Goal: Ask a question

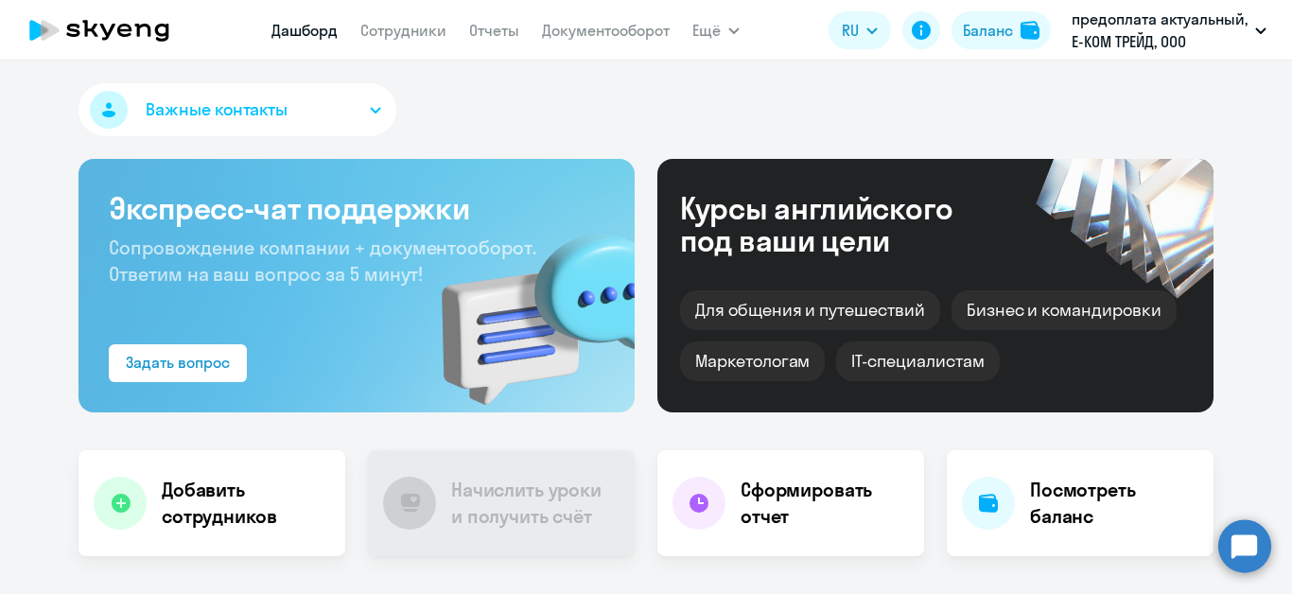
scroll to position [95, 0]
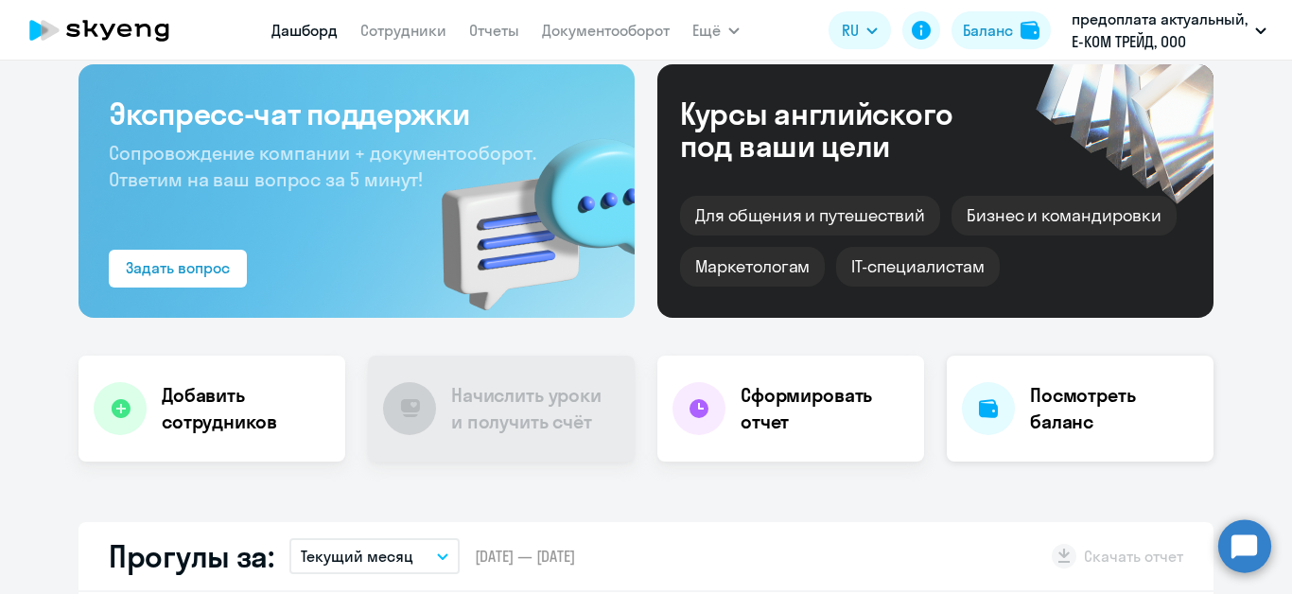
click at [1077, 432] on h4 "Посмотреть баланс" at bounding box center [1114, 408] width 168 height 53
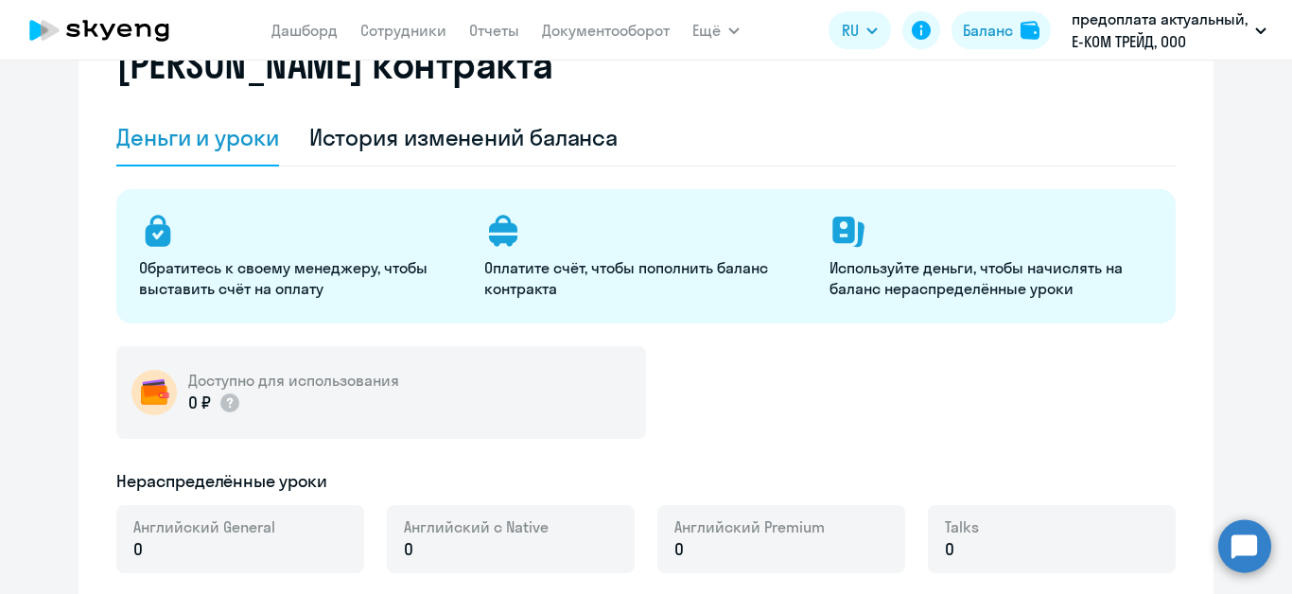
select select "english_adult_not_native_speaker"
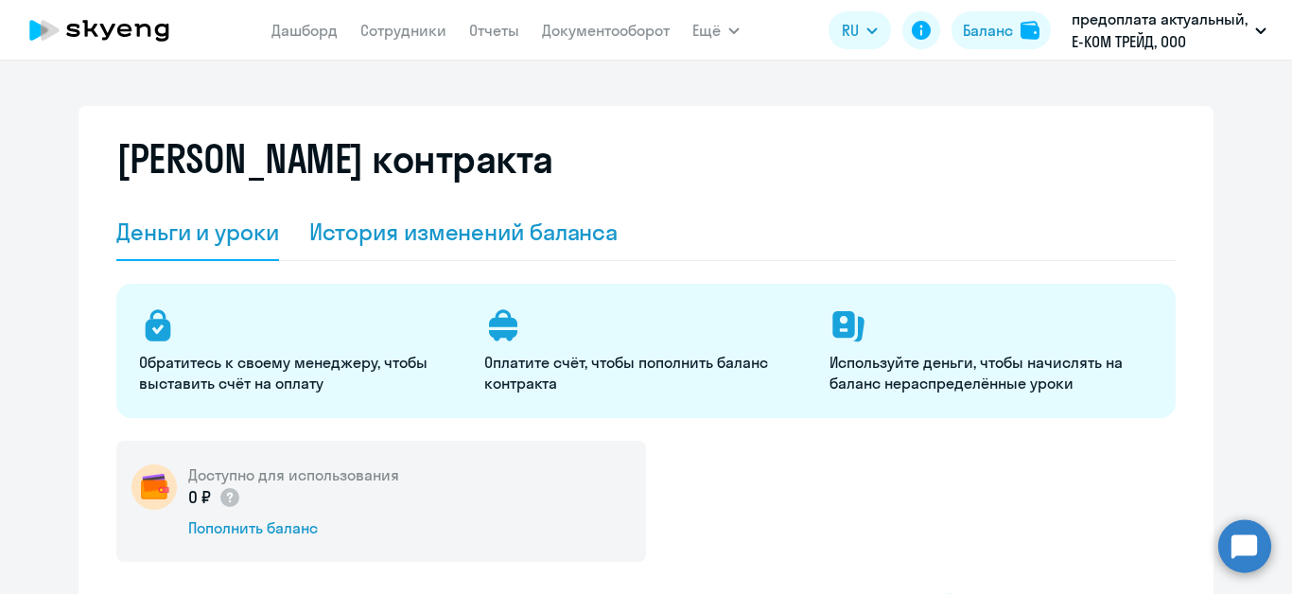
click at [496, 237] on div "История изменений баланса" at bounding box center [463, 232] width 309 height 30
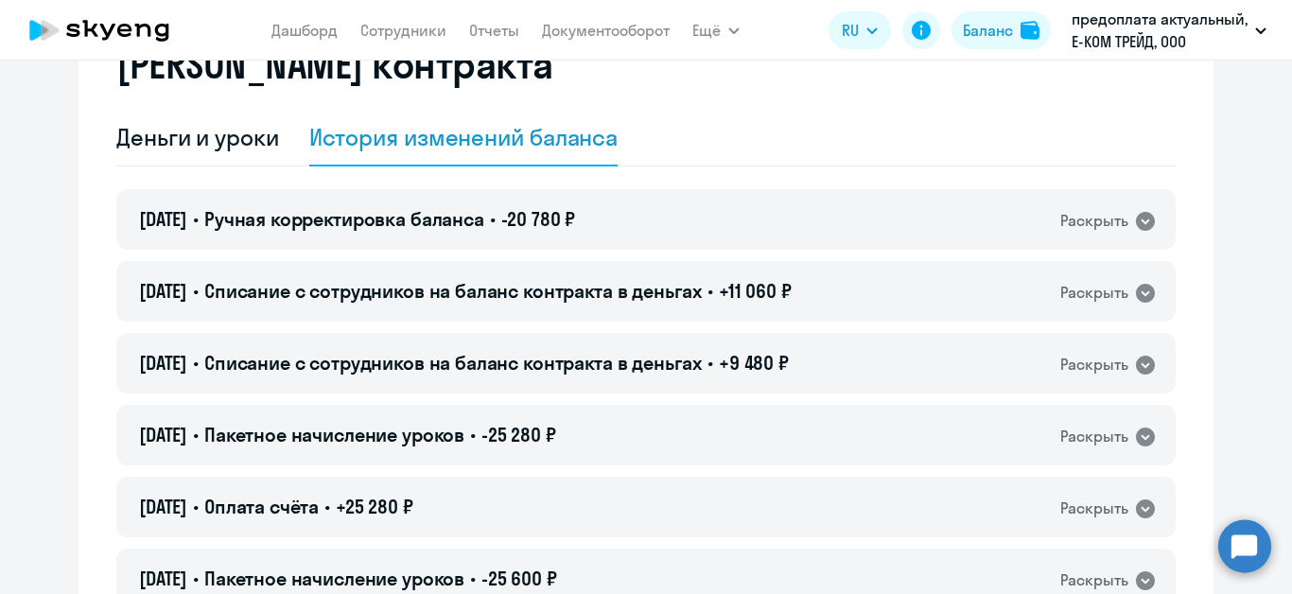
scroll to position [95, 0]
click at [1135, 221] on icon at bounding box center [1145, 221] width 23 height 23
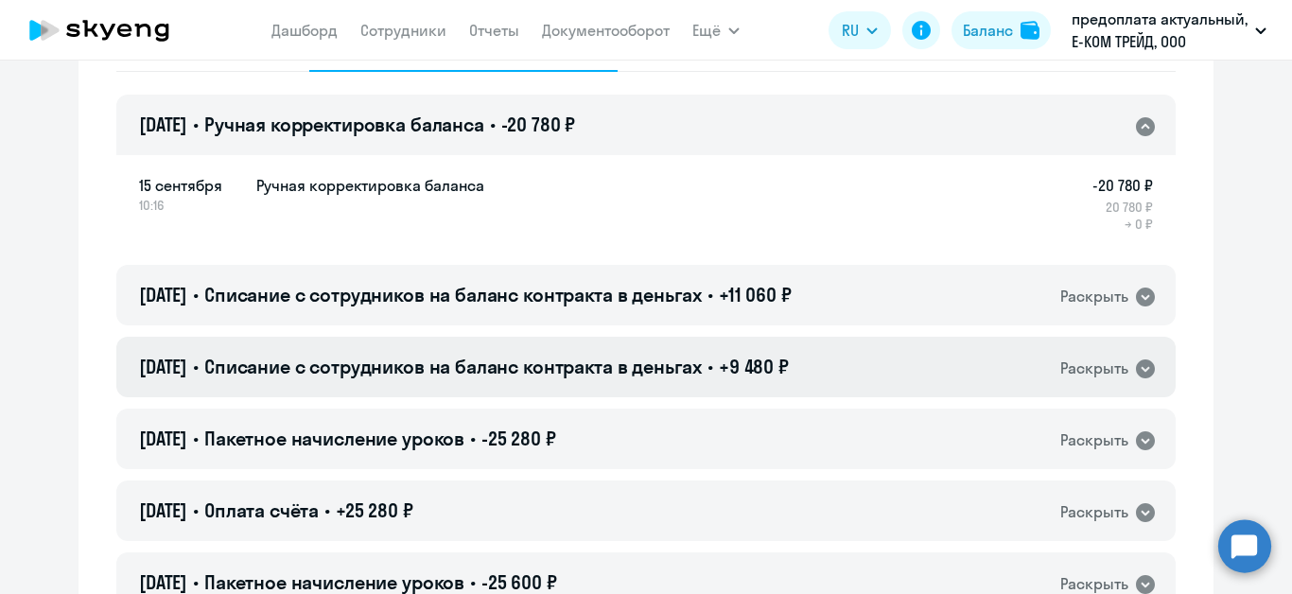
scroll to position [284, 0]
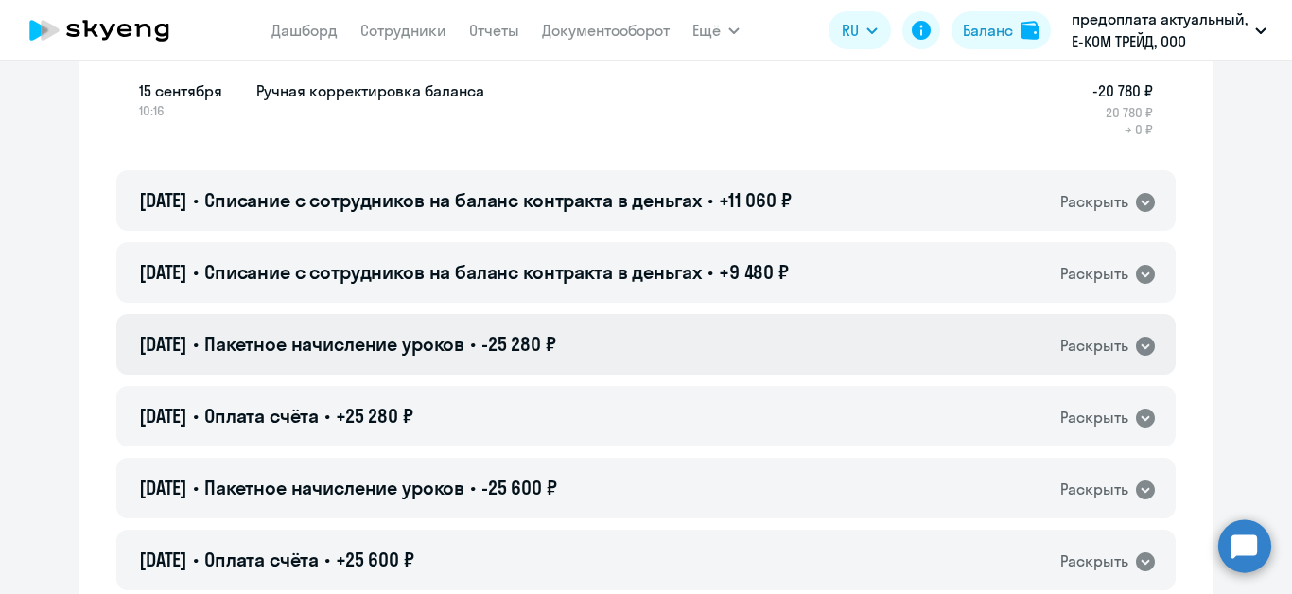
click at [1140, 342] on icon at bounding box center [1145, 346] width 19 height 19
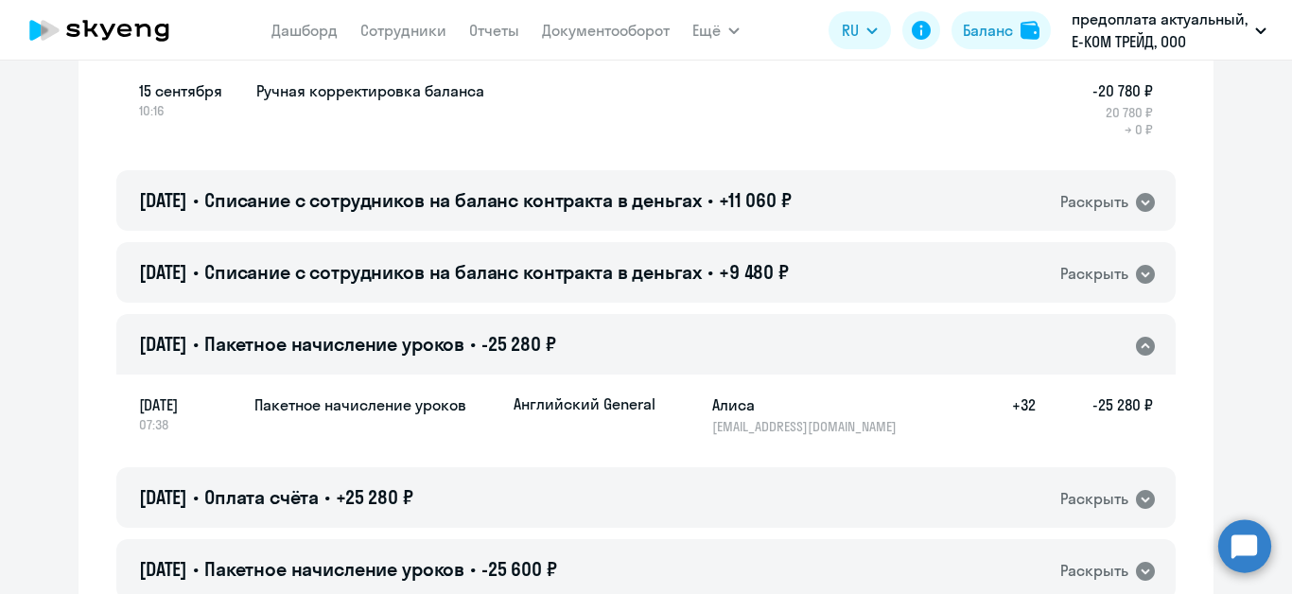
click at [1140, 342] on icon at bounding box center [1145, 346] width 19 height 19
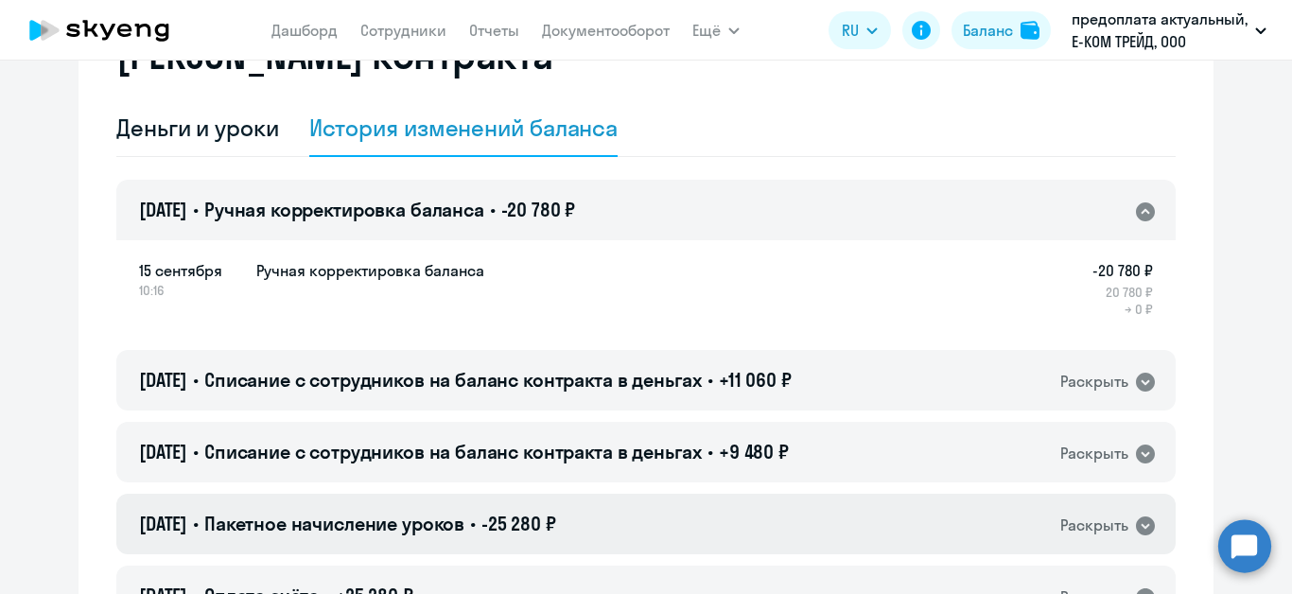
scroll to position [0, 0]
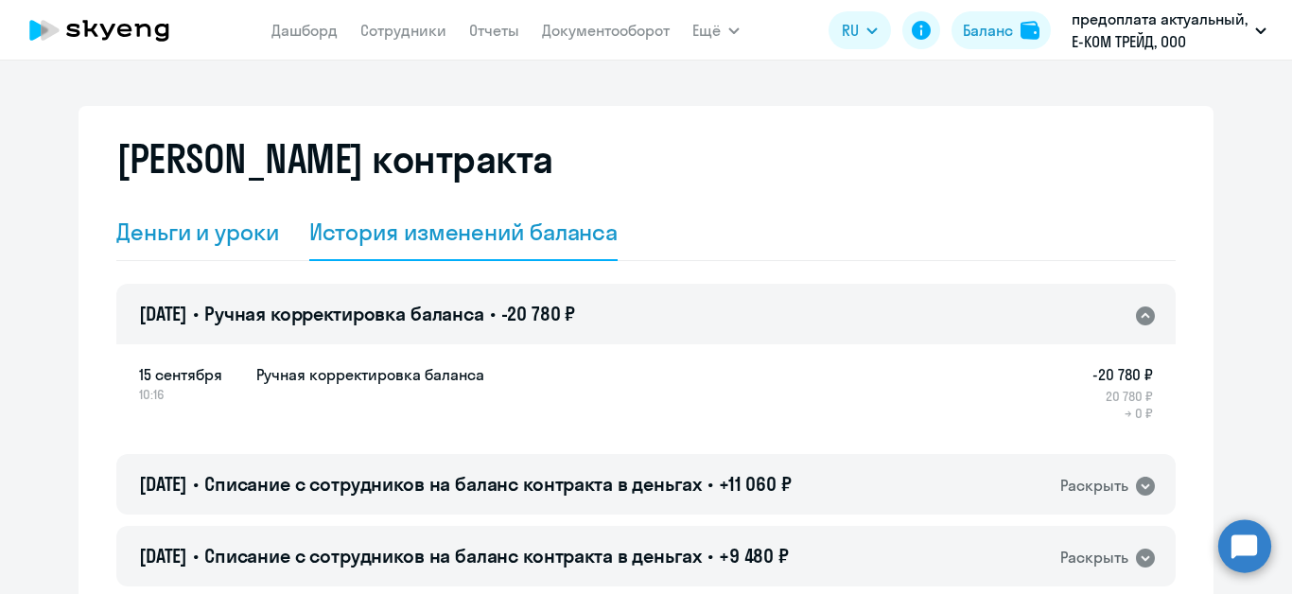
click at [234, 233] on div "Деньги и уроки" at bounding box center [197, 232] width 163 height 30
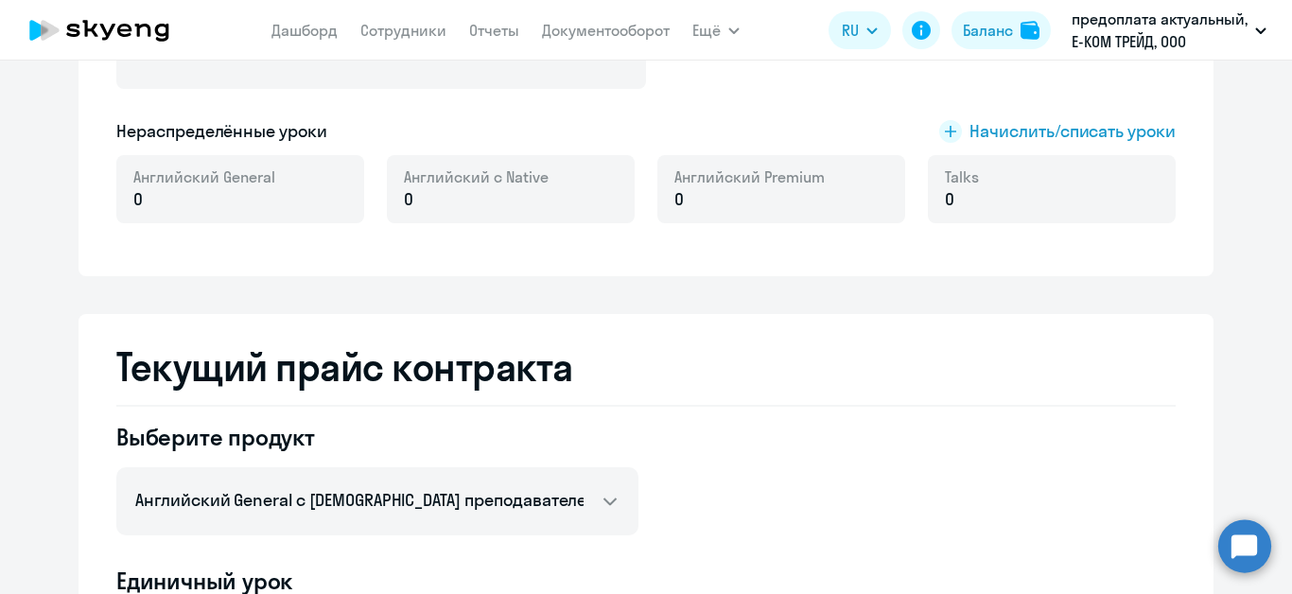
scroll to position [662, 0]
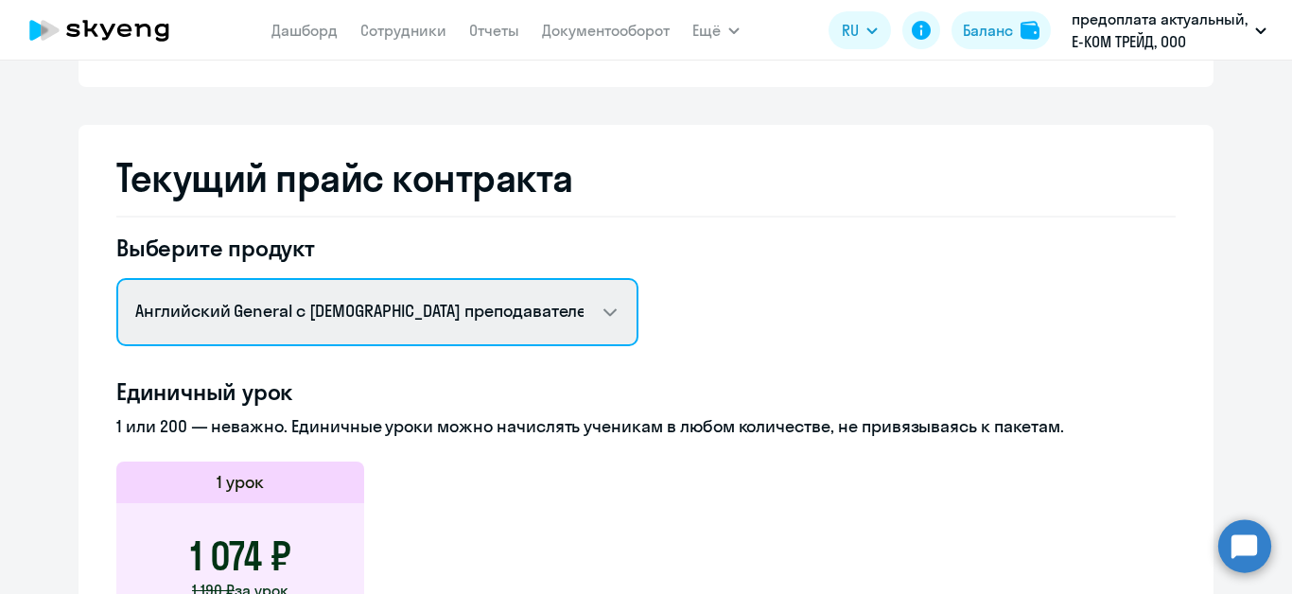
click at [602, 309] on select "Английский General с русскоговорящим преподавателем Английский General с [DEMOG…" at bounding box center [377, 312] width 522 height 68
click at [602, 310] on select "Английский General с русскоговорящим преподавателем Английский General с [DEMOG…" at bounding box center [377, 312] width 522 height 68
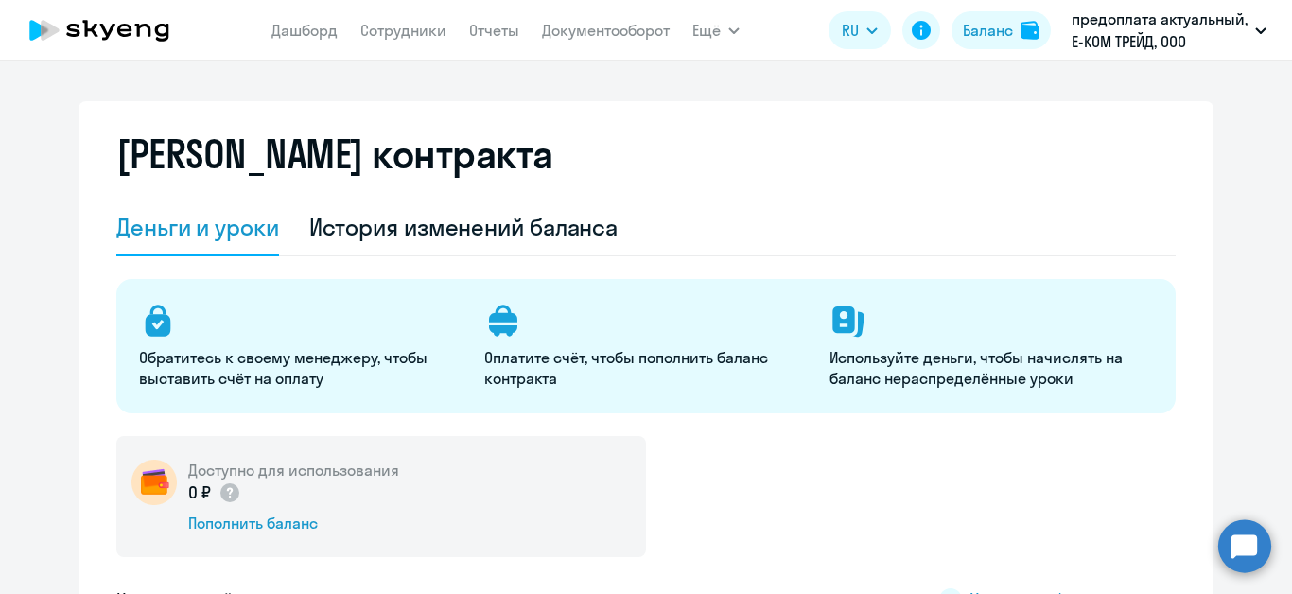
scroll to position [0, 0]
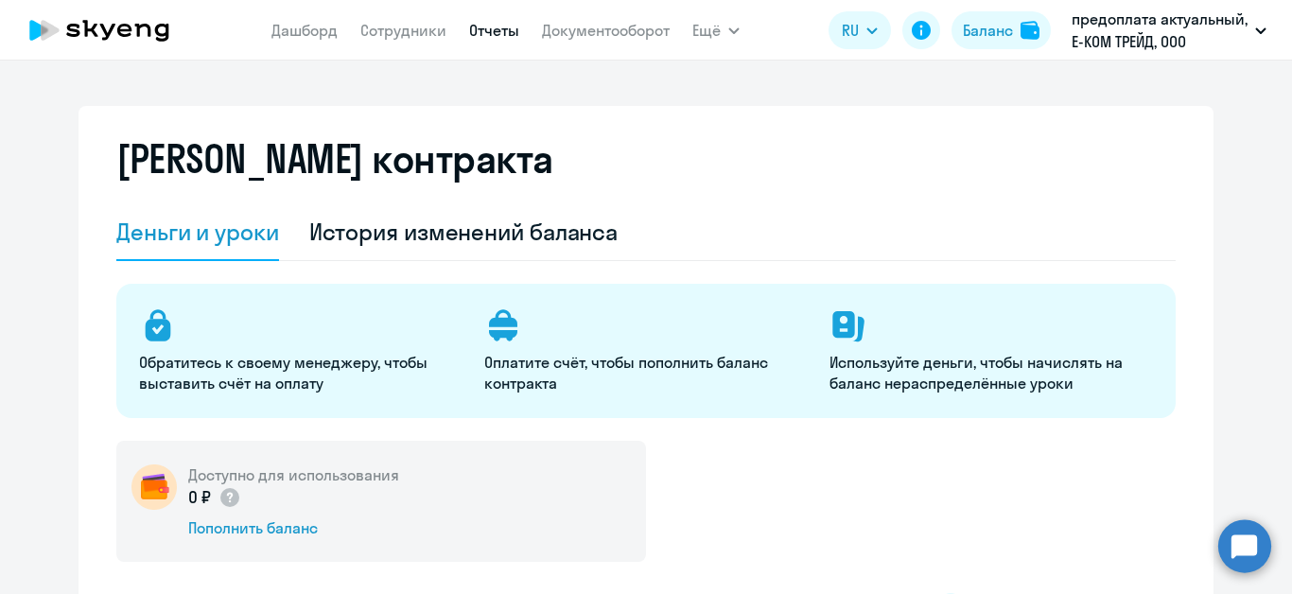
click at [490, 35] on link "Отчеты" at bounding box center [494, 30] width 50 height 19
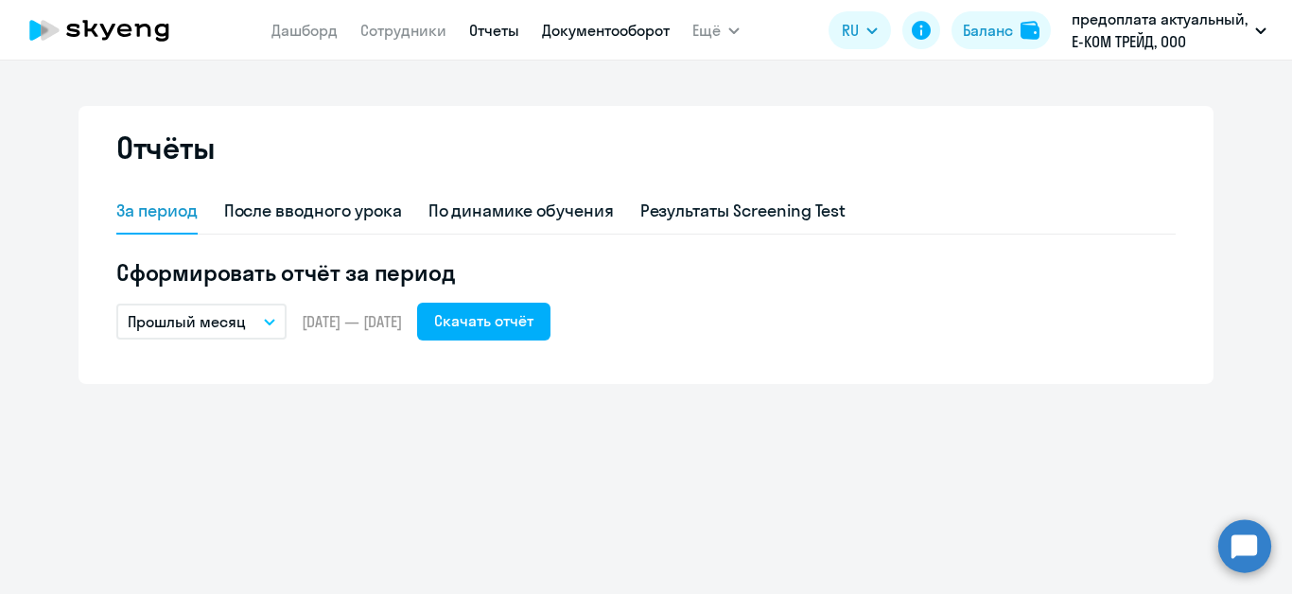
click at [600, 34] on link "Документооборот" at bounding box center [606, 30] width 128 height 19
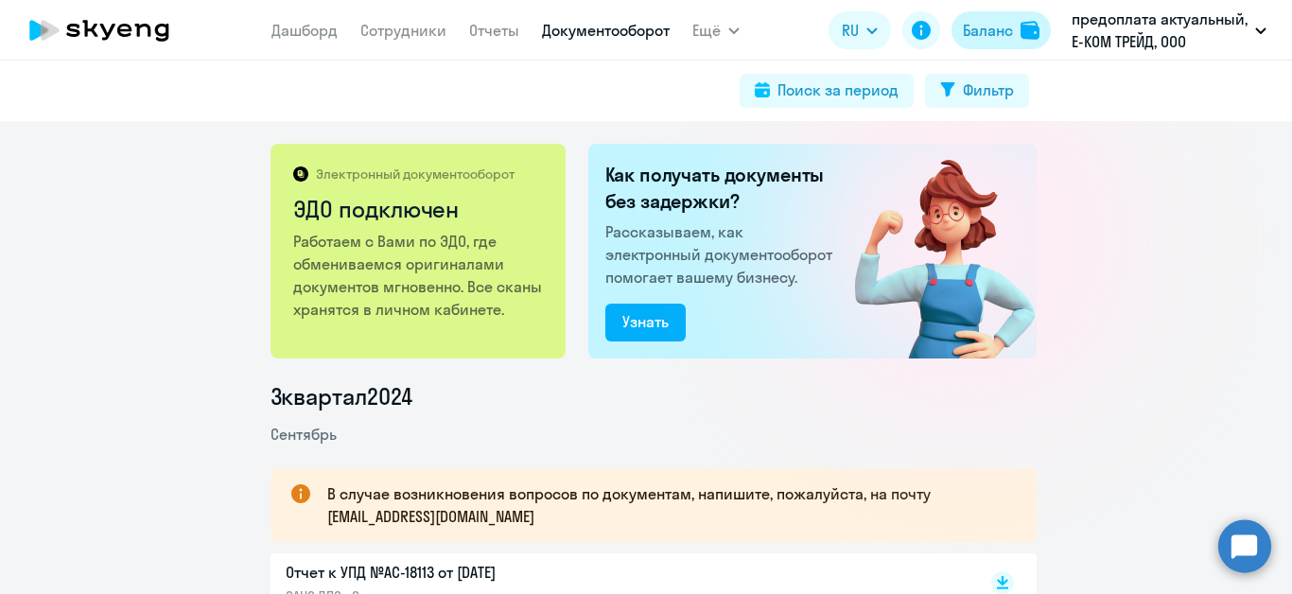
click at [994, 32] on div "Баланс" at bounding box center [988, 30] width 50 height 23
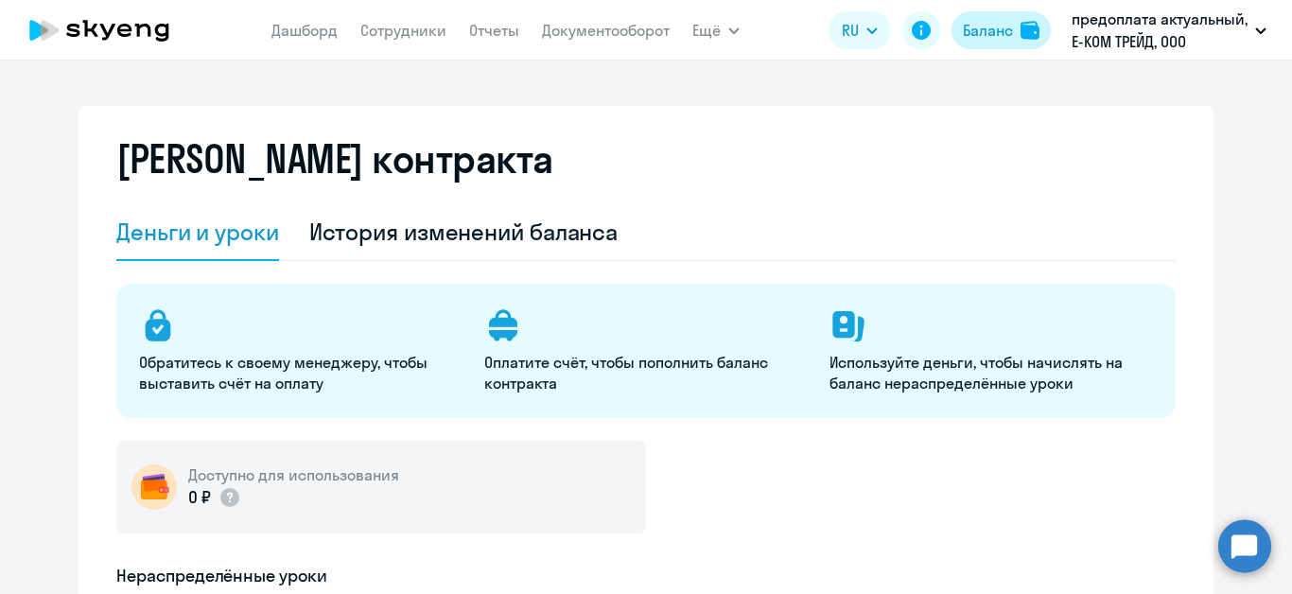
select select "english_adult_not_native_speaker"
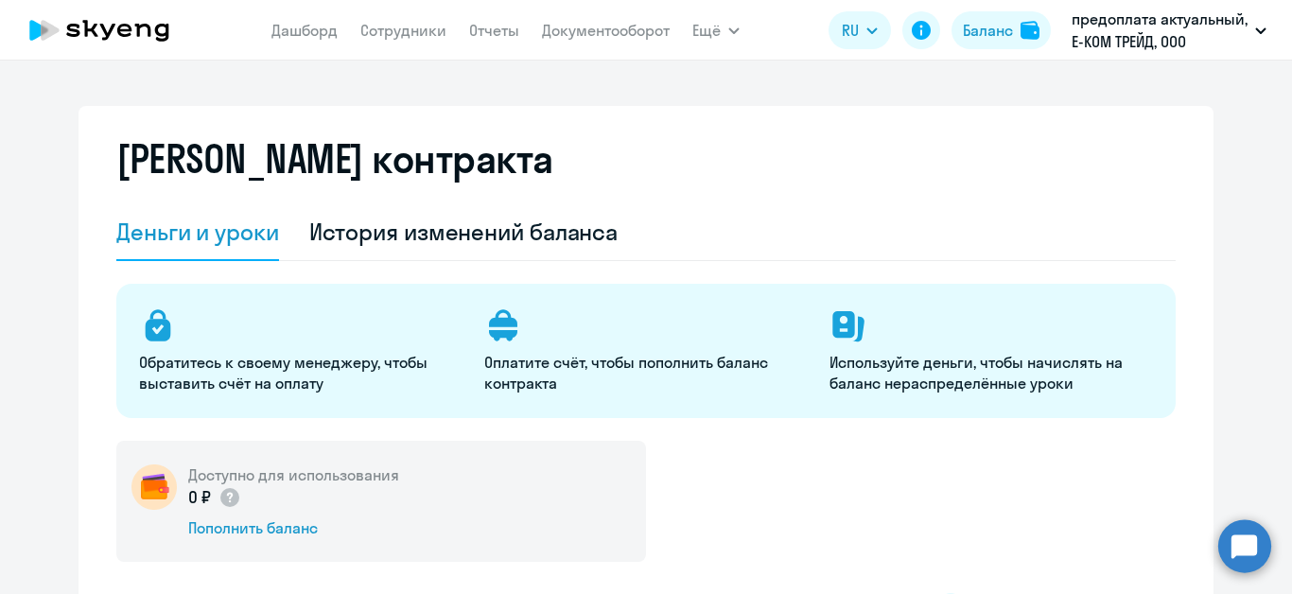
click at [1230, 542] on circle at bounding box center [1245, 545] width 53 height 53
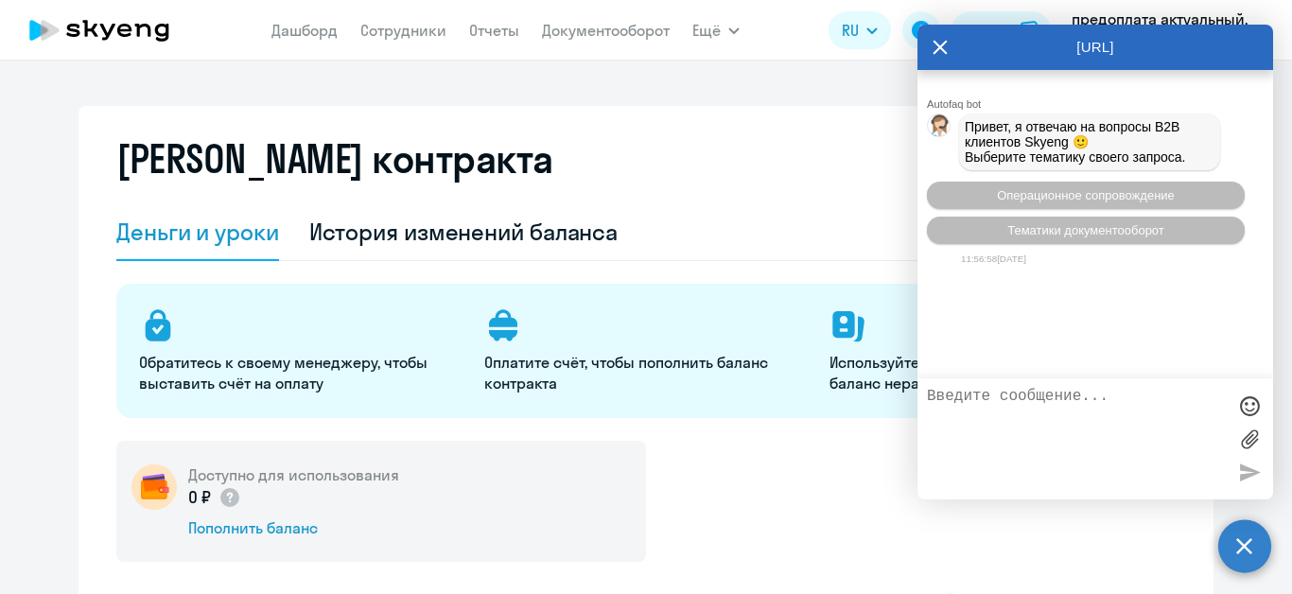
click at [941, 43] on icon at bounding box center [940, 47] width 15 height 45
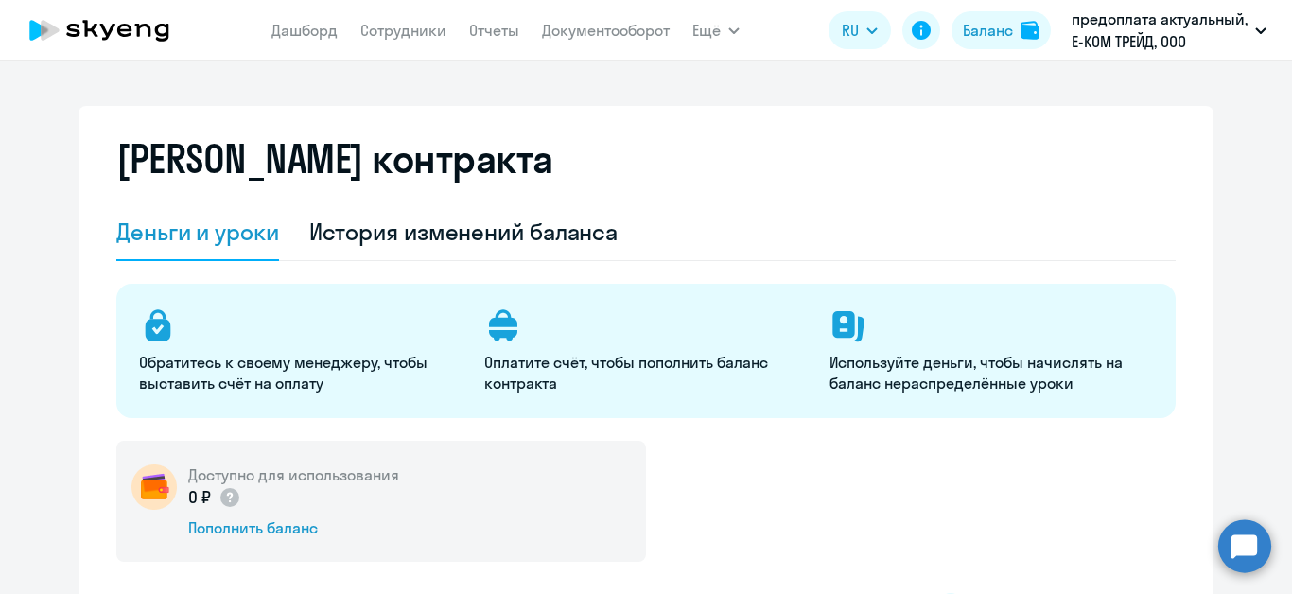
click at [1247, 546] on circle at bounding box center [1245, 545] width 53 height 53
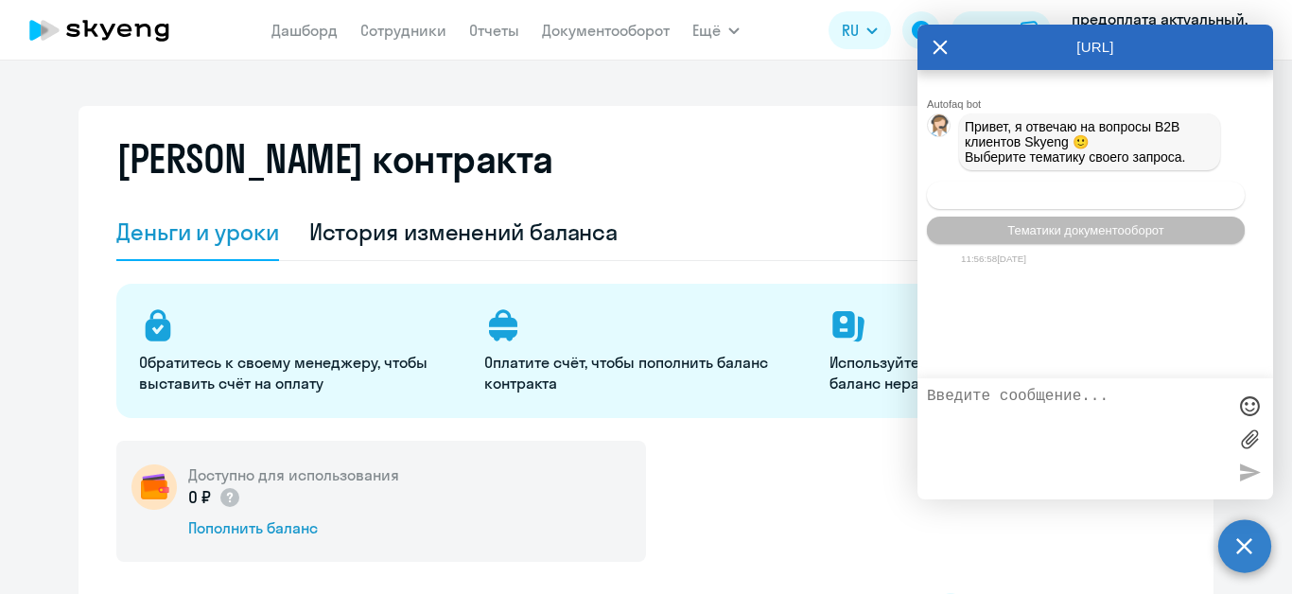
click at [1105, 202] on span "Операционное сопровождение" at bounding box center [1086, 195] width 178 height 14
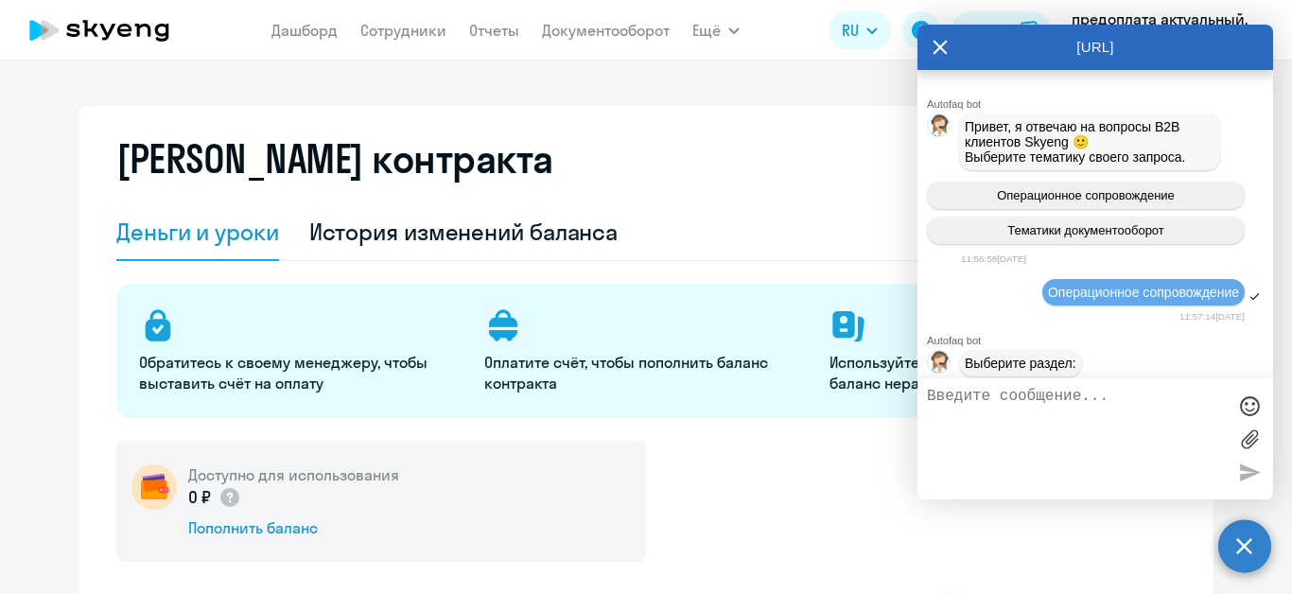
scroll to position [110, 0]
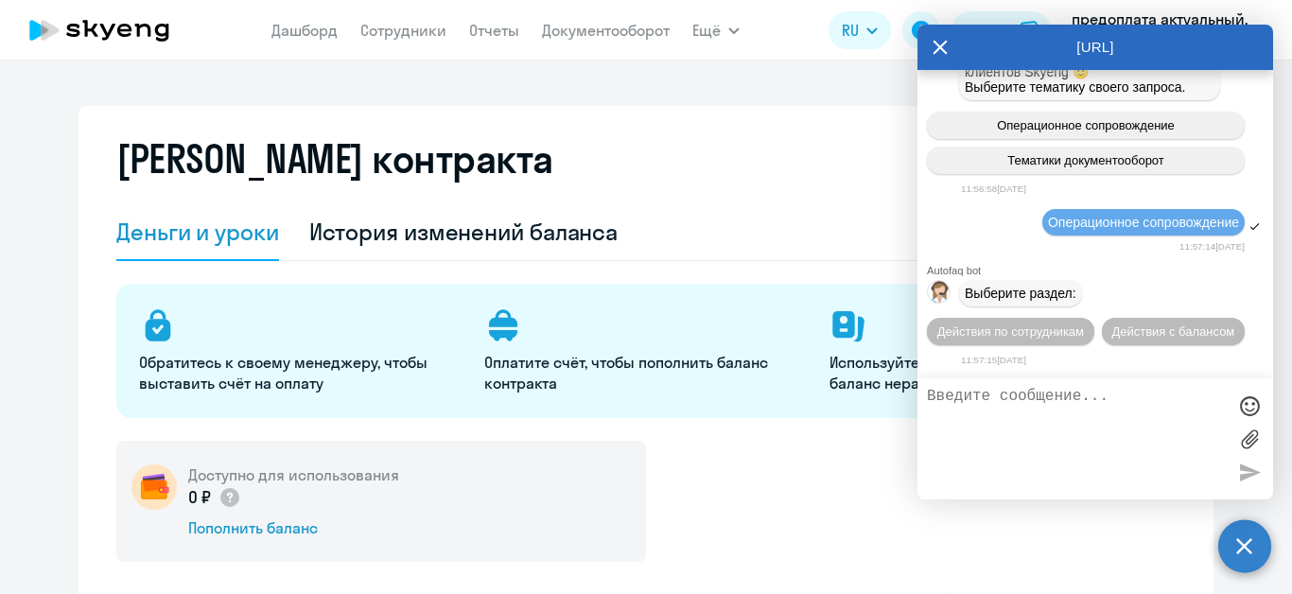
click at [1037, 401] on textarea at bounding box center [1076, 439] width 299 height 102
click at [1144, 329] on button "Действия с балансом" at bounding box center [1173, 331] width 143 height 27
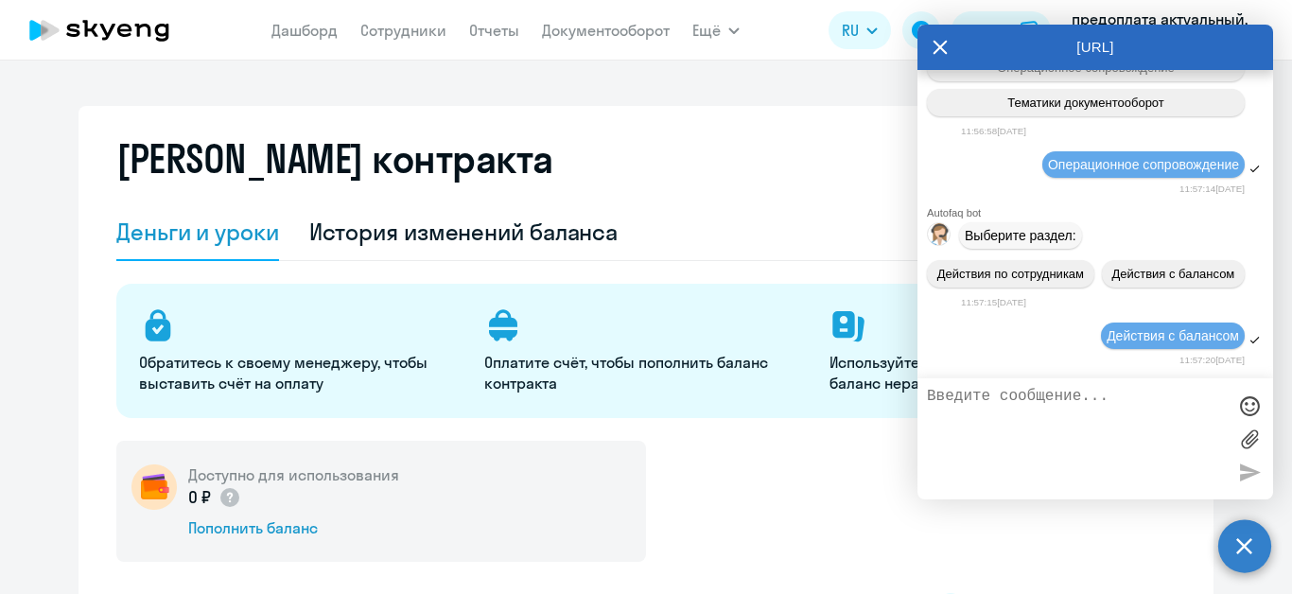
scroll to position [319, 0]
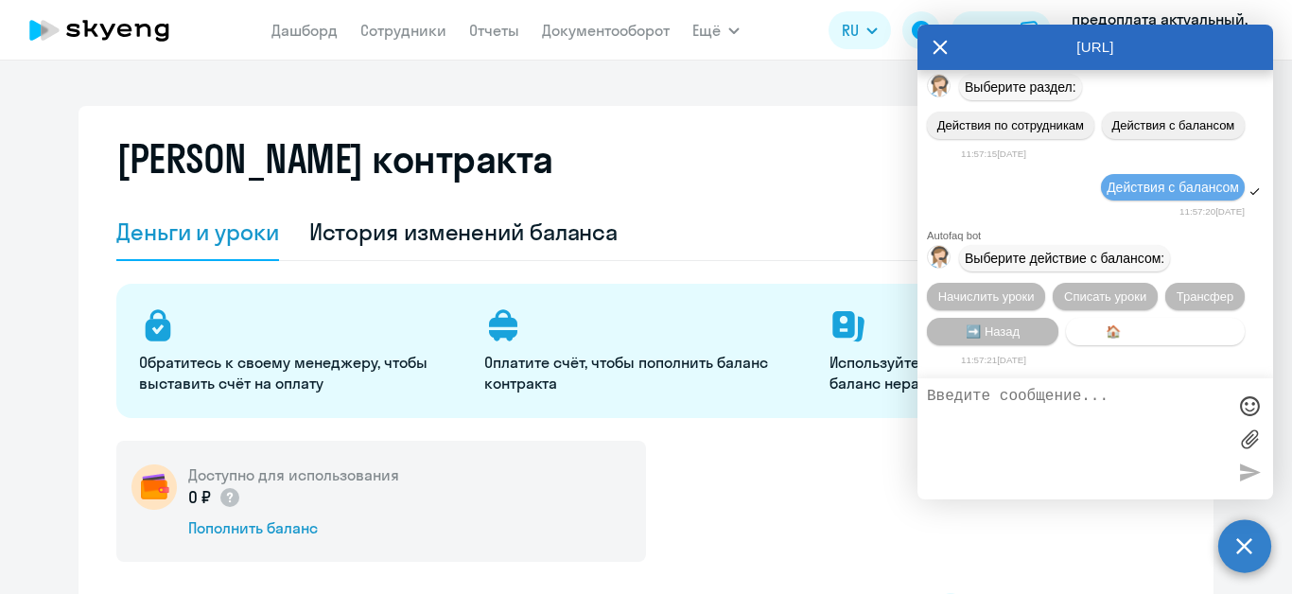
click at [1162, 338] on span "🏠 Главное меню" at bounding box center [1156, 332] width 100 height 14
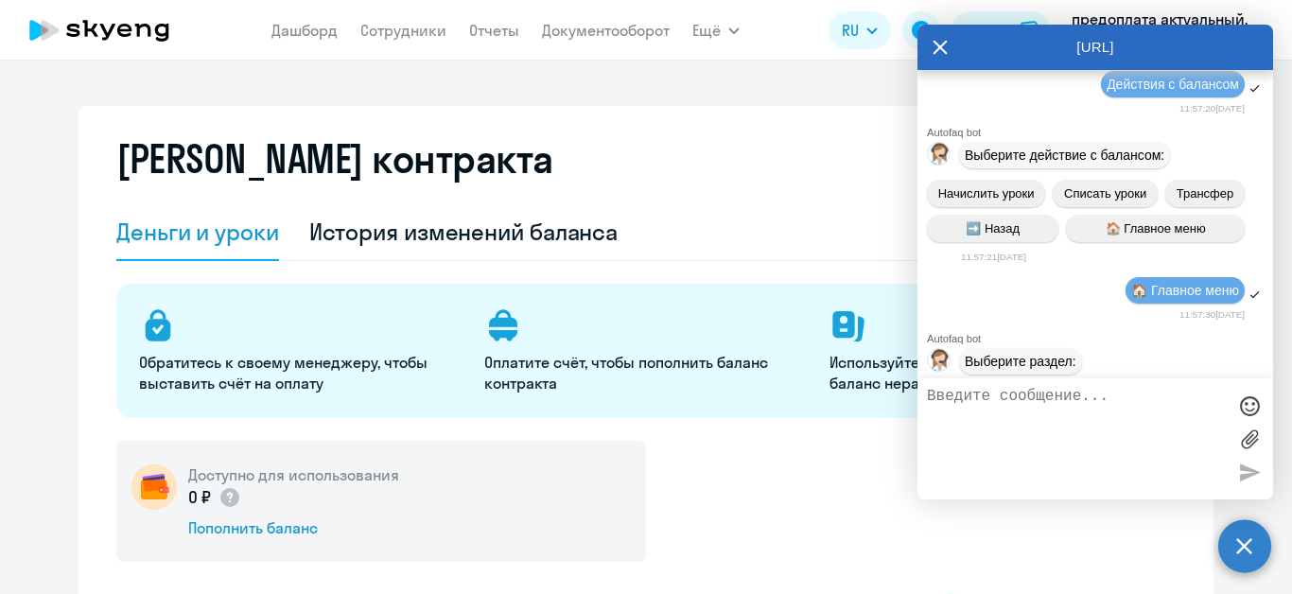
scroll to position [529, 0]
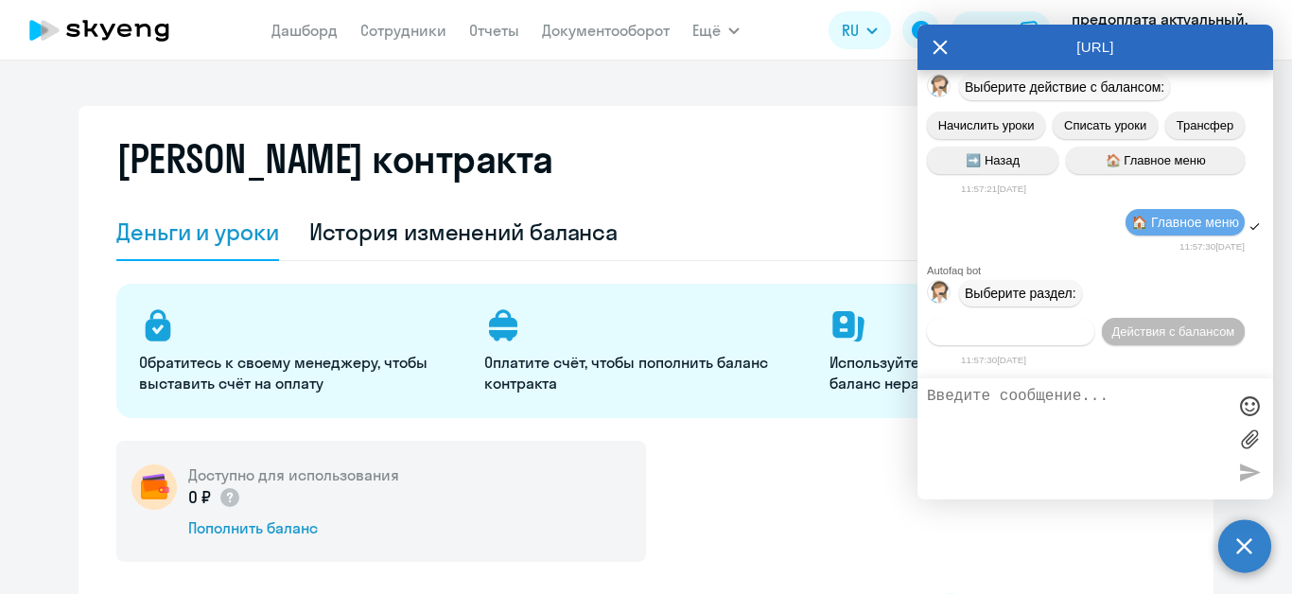
click at [1083, 325] on span "Действия по сотрудникам" at bounding box center [1011, 332] width 147 height 14
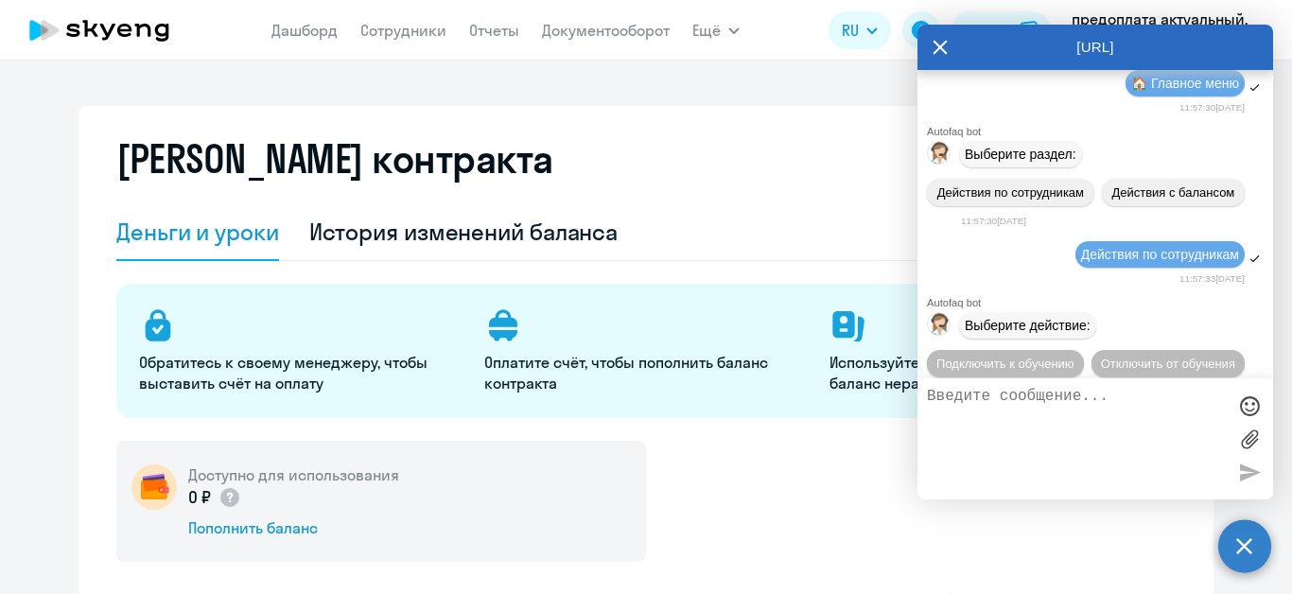
scroll to position [810, 0]
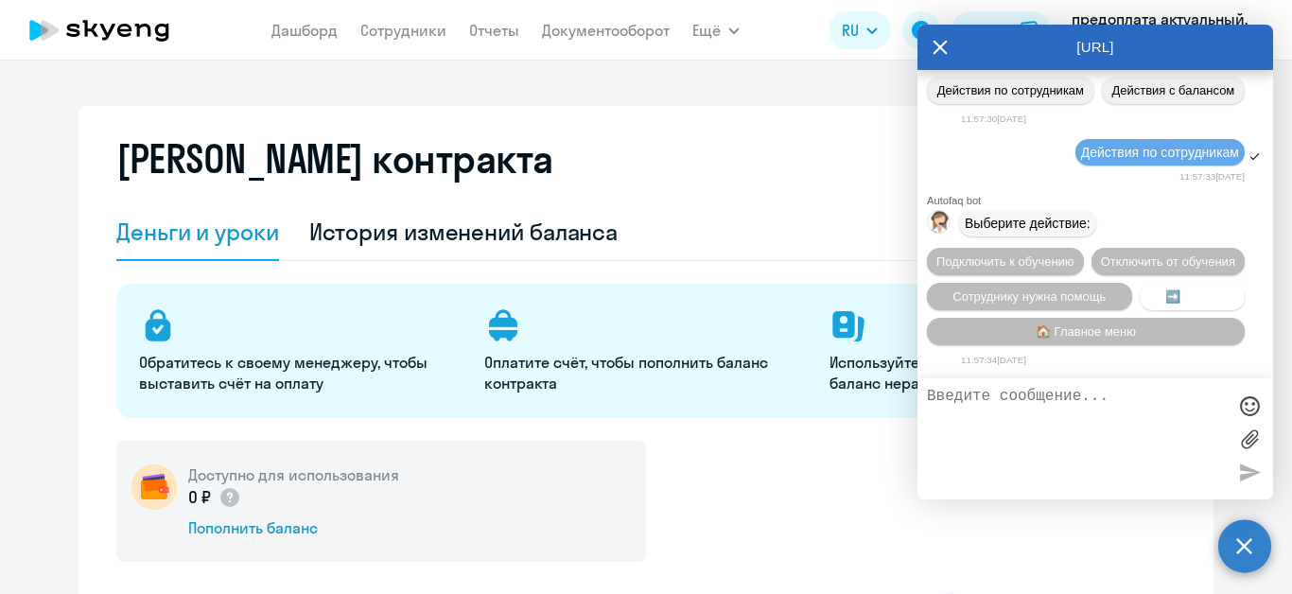
click at [1174, 297] on span "➡️ Назад" at bounding box center [1193, 297] width 54 height 14
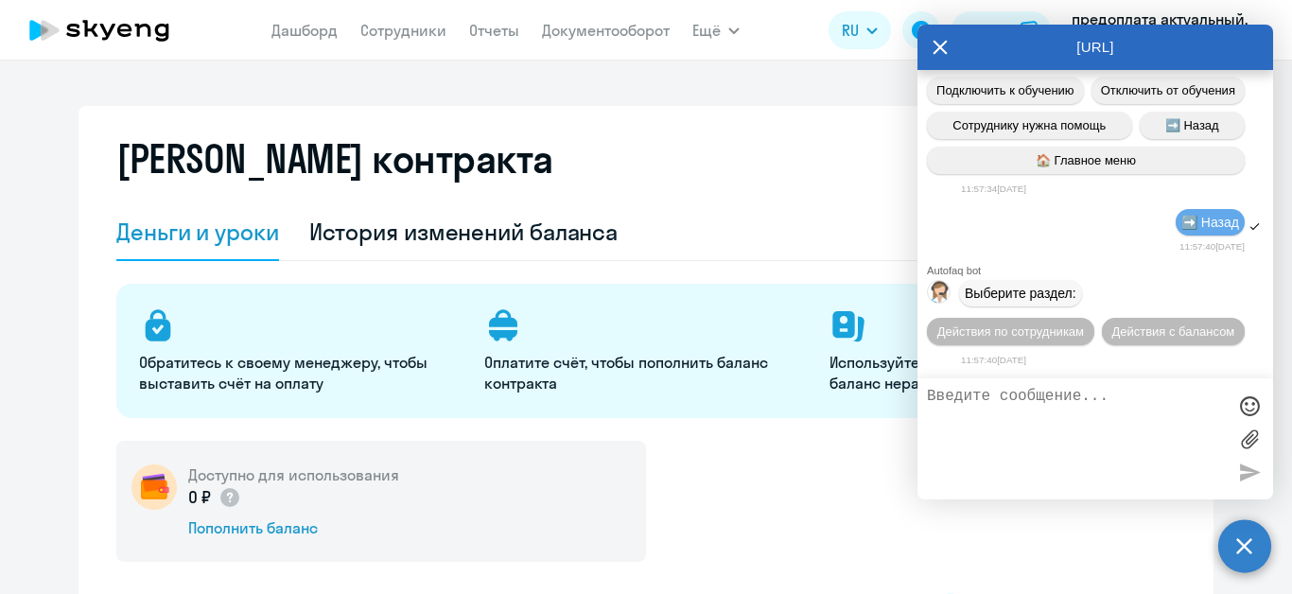
scroll to position [1020, 0]
click at [940, 50] on icon at bounding box center [940, 47] width 15 height 45
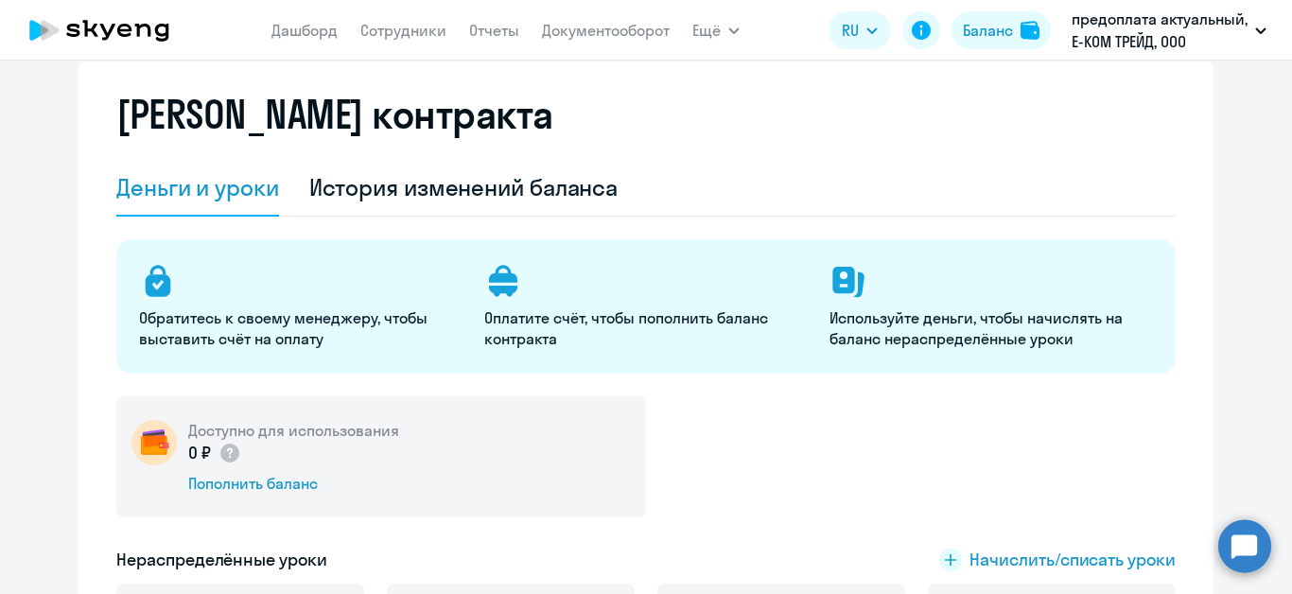
scroll to position [0, 0]
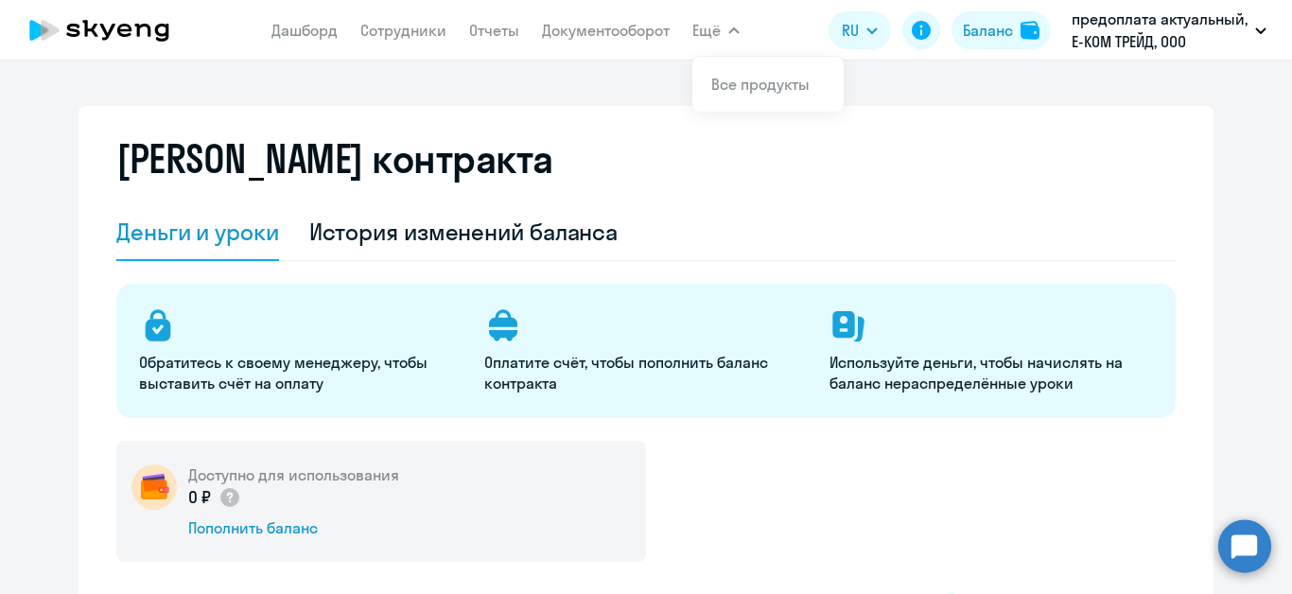
click at [719, 38] on span "Ещё" at bounding box center [707, 30] width 28 height 23
click at [724, 33] on button "Ещё" at bounding box center [716, 30] width 47 height 38
click at [555, 33] on link "Документооборот" at bounding box center [606, 30] width 128 height 19
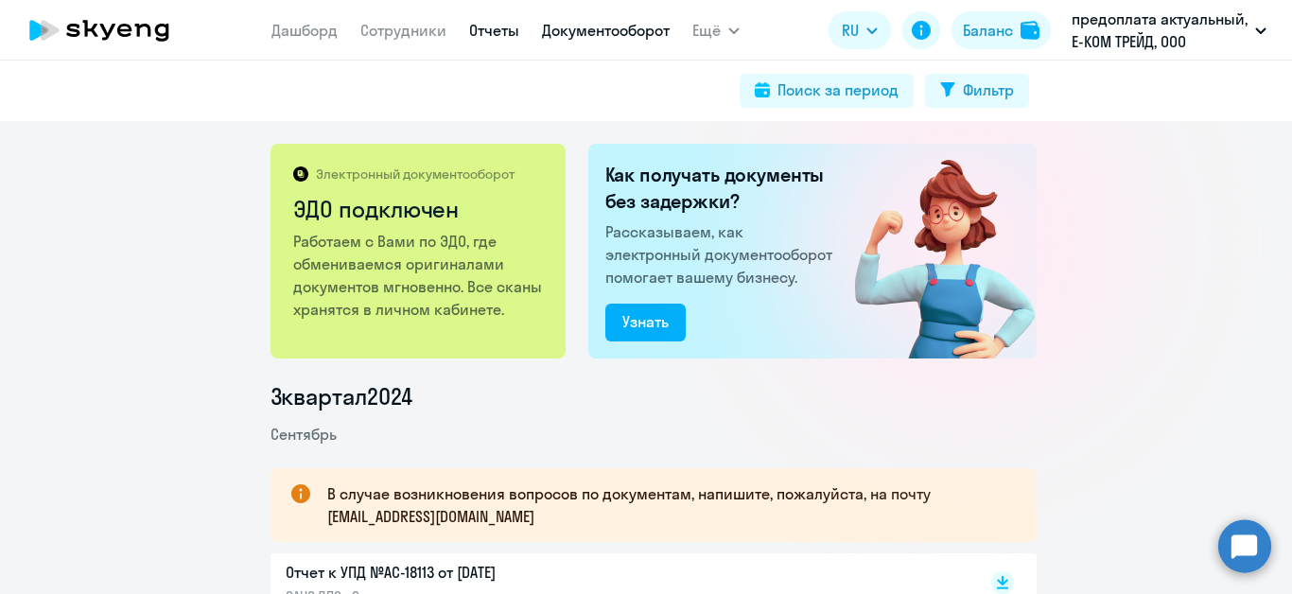
click at [478, 26] on link "Отчеты" at bounding box center [494, 30] width 50 height 19
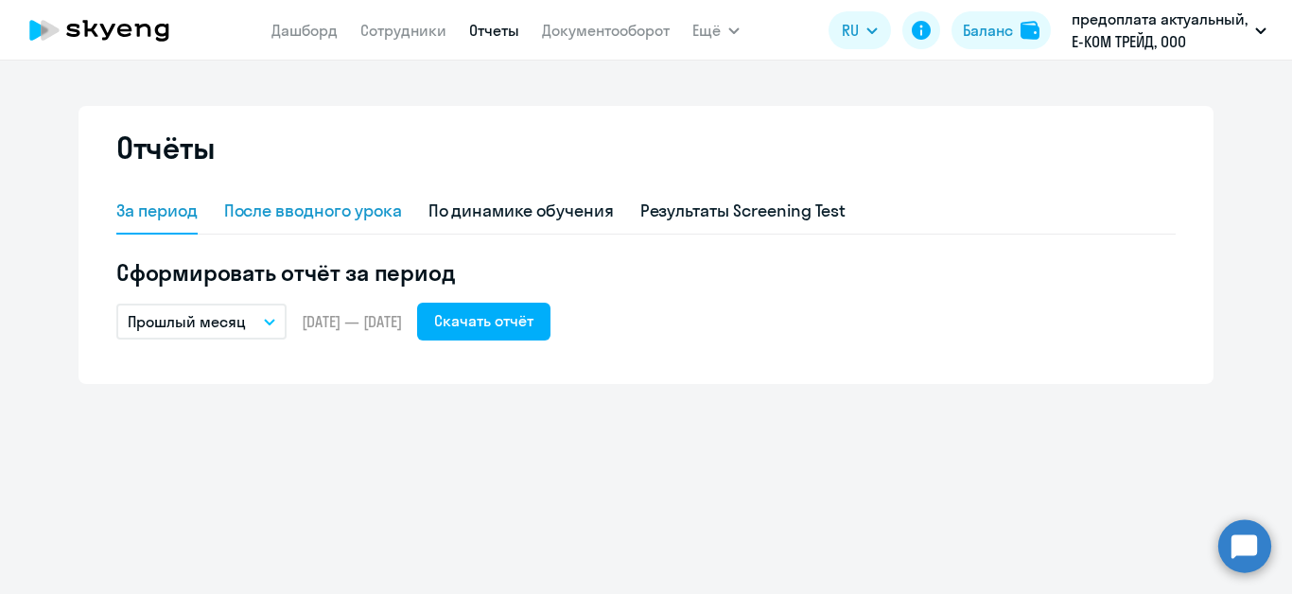
click at [396, 206] on div "После вводного урока" at bounding box center [313, 211] width 178 height 25
select select "10"
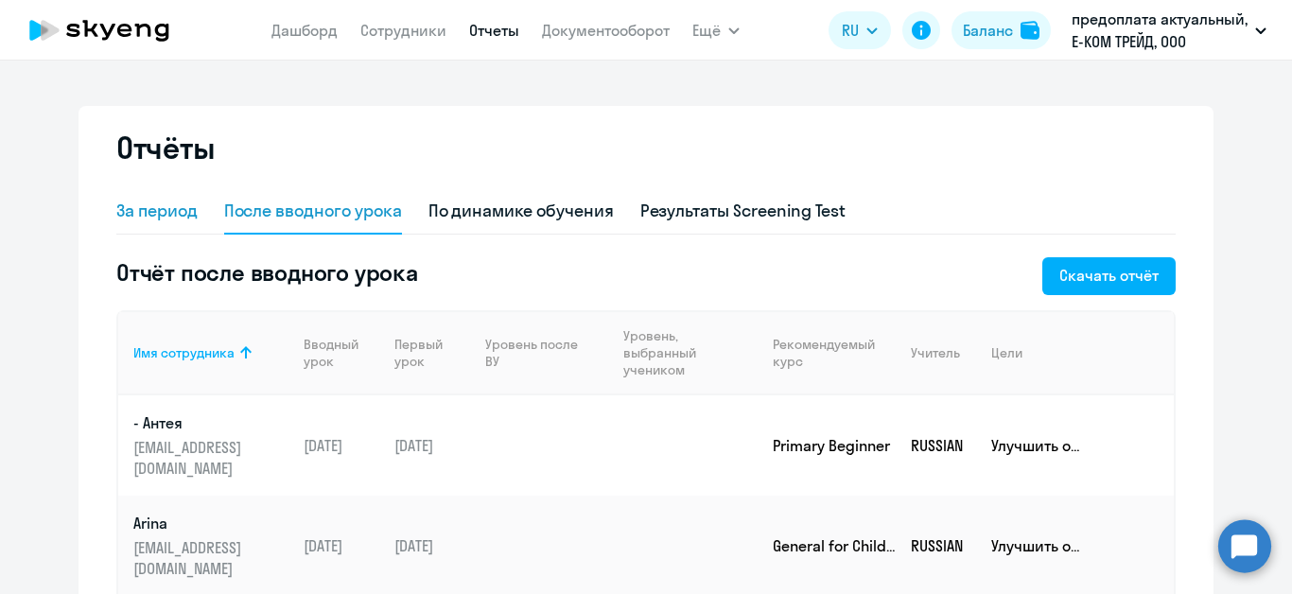
click at [181, 214] on div "За период" at bounding box center [156, 211] width 81 height 25
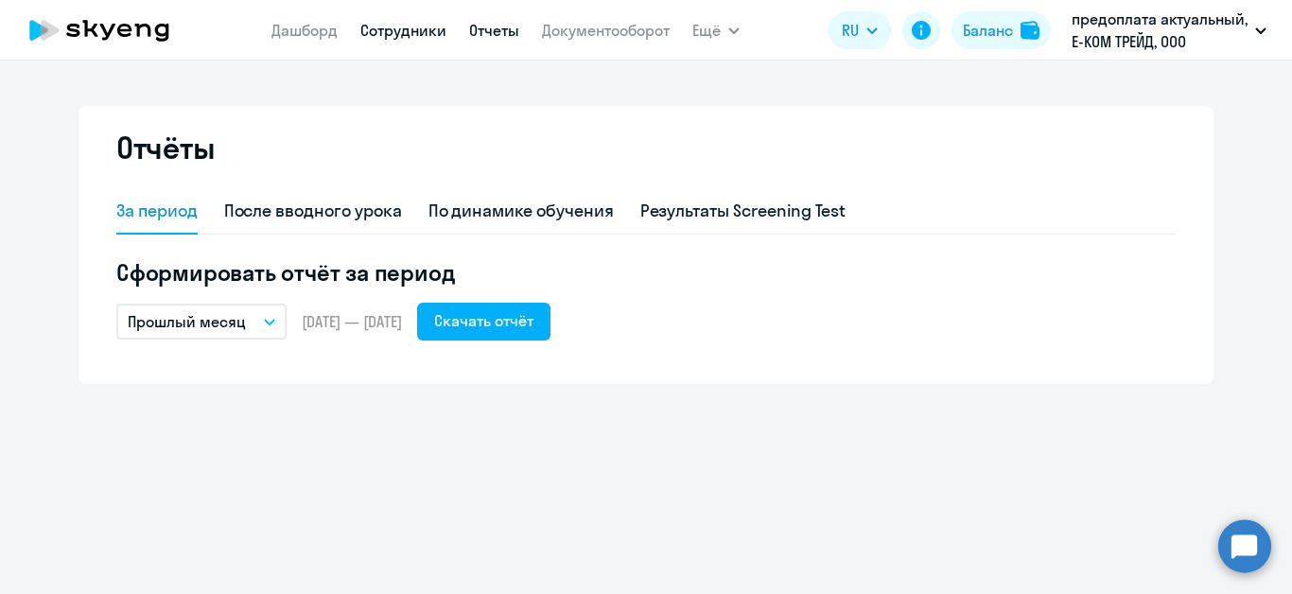
click at [402, 38] on link "Сотрудники" at bounding box center [403, 30] width 86 height 19
select select "30"
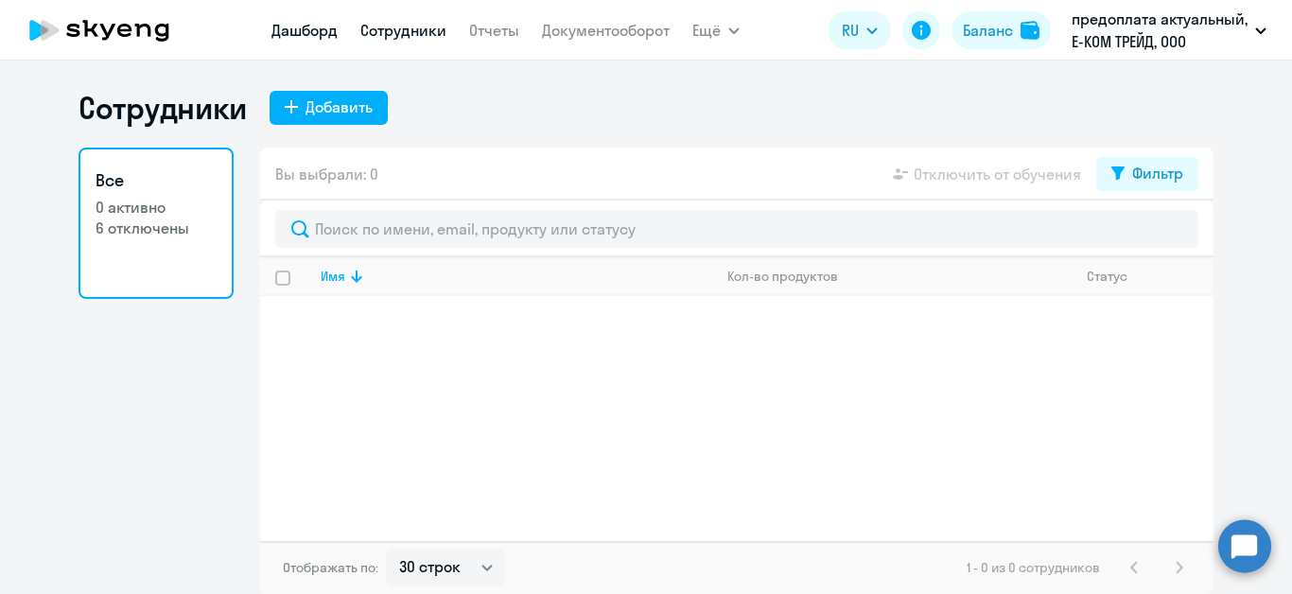
click at [294, 28] on link "Дашборд" at bounding box center [305, 30] width 66 height 19
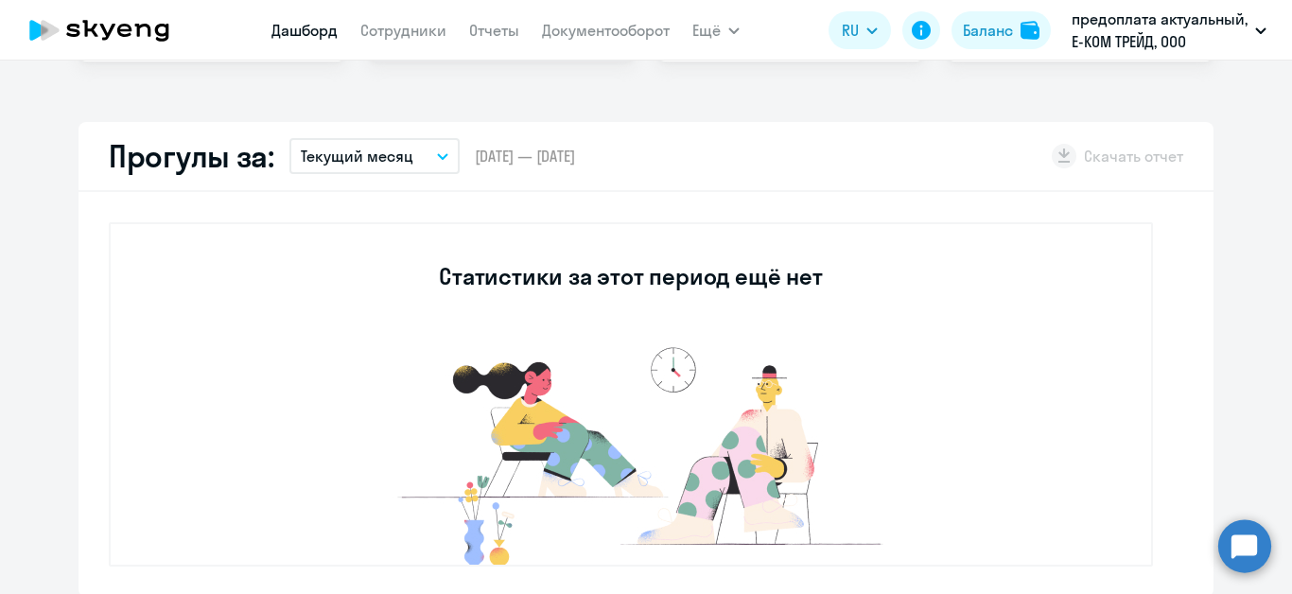
scroll to position [284, 0]
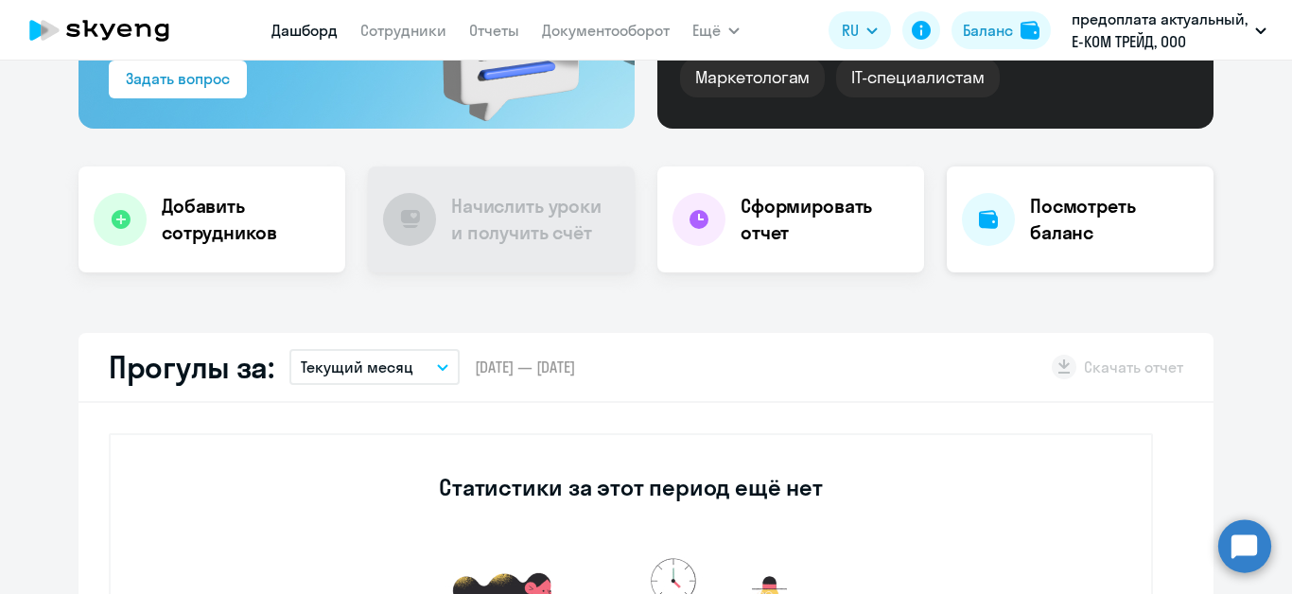
click at [1073, 224] on h4 "Посмотреть баланс" at bounding box center [1114, 219] width 168 height 53
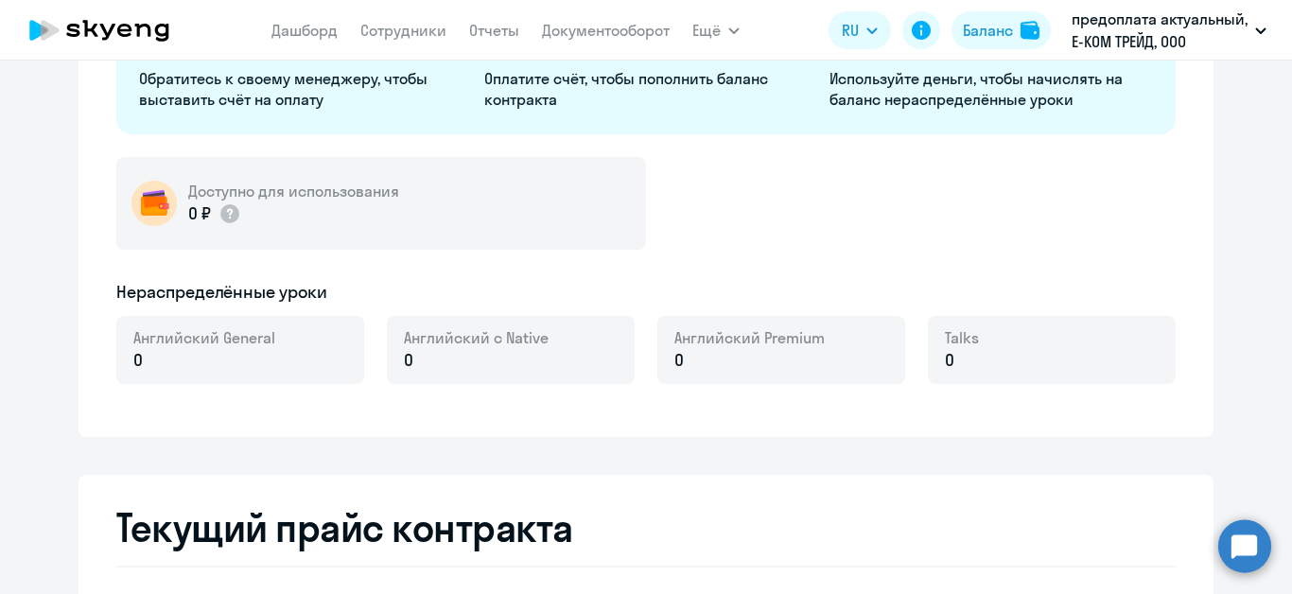
select select "english_adult_not_native_speaker"
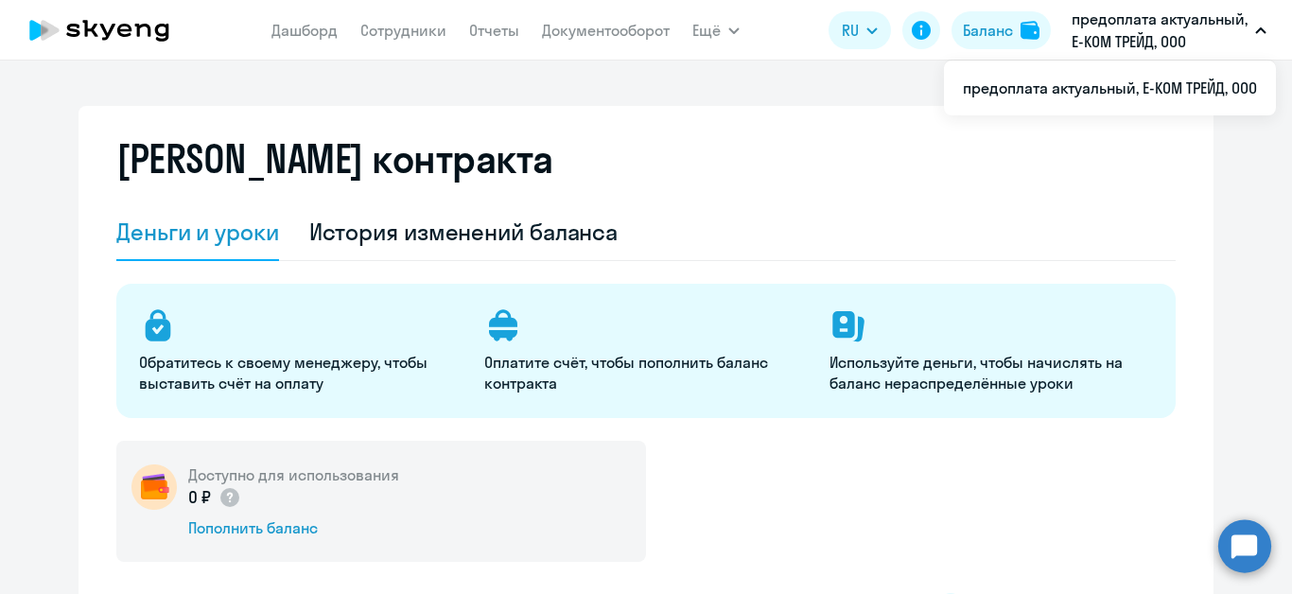
click at [1269, 30] on button "предоплата актуальный, Е-КОМ ТРЕЙД, ООО" at bounding box center [1169, 30] width 214 height 45
click at [988, 23] on div "Баланс" at bounding box center [988, 30] width 50 height 23
click at [1259, 544] on circle at bounding box center [1245, 545] width 53 height 53
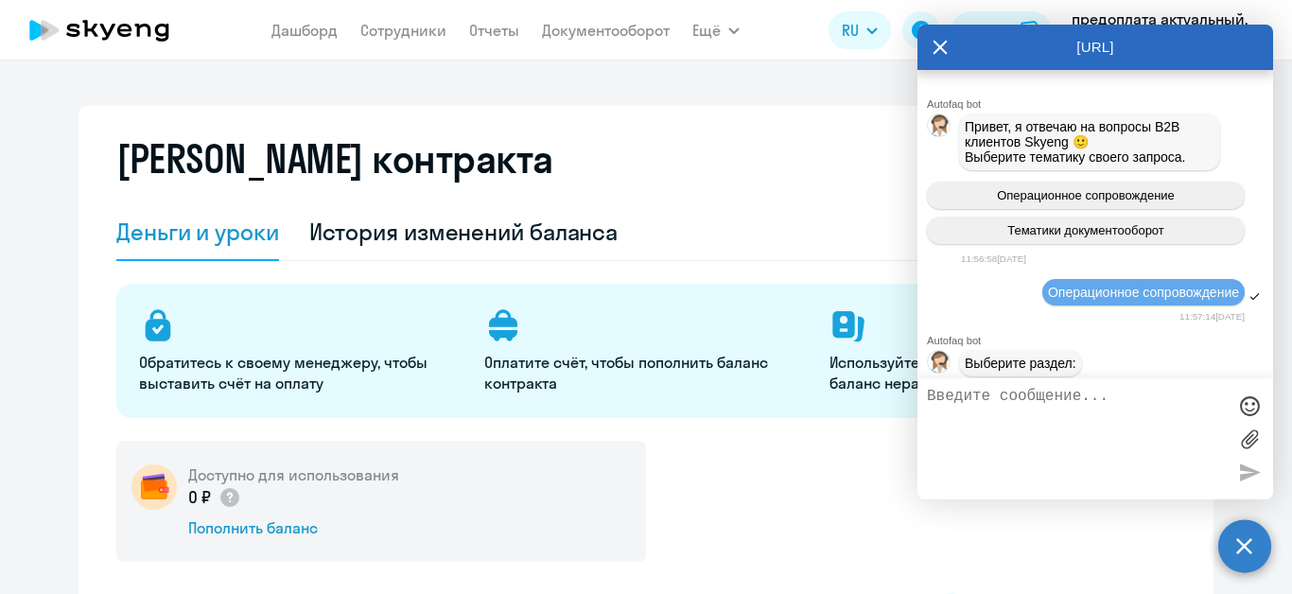
click at [924, 43] on div "[URL]" at bounding box center [1096, 47] width 356 height 45
click at [939, 43] on icon at bounding box center [940, 47] width 15 height 45
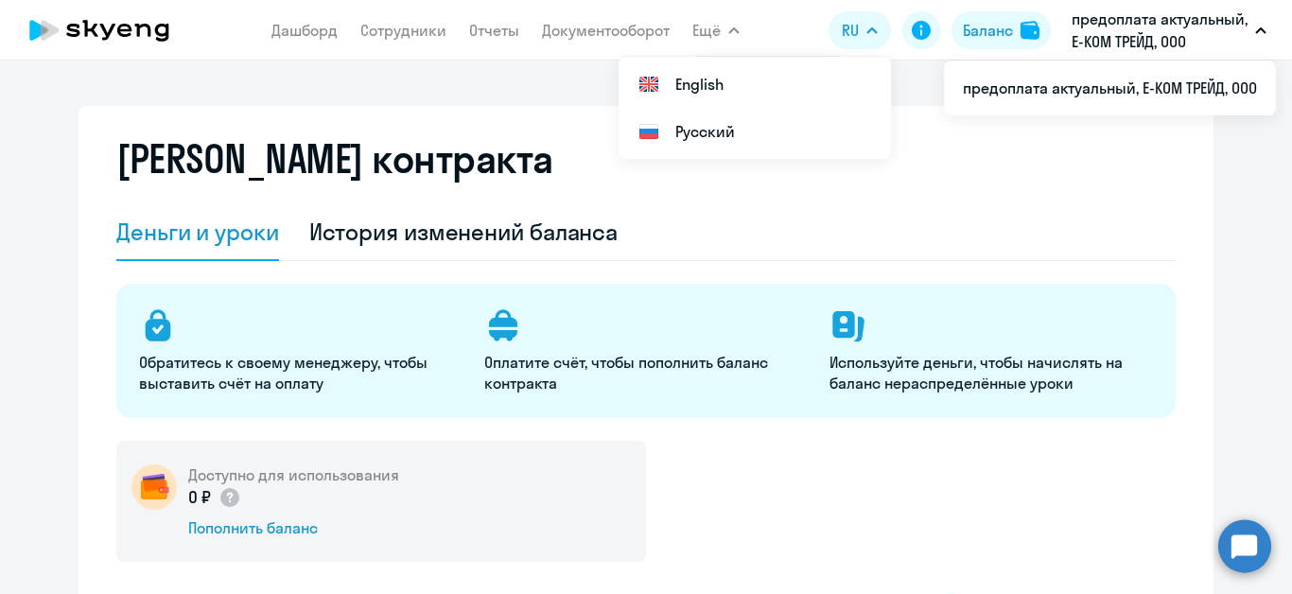
click at [1166, 28] on p "предоплата актуальный, Е-КОМ ТРЕЙД, ООО" at bounding box center [1160, 30] width 176 height 45
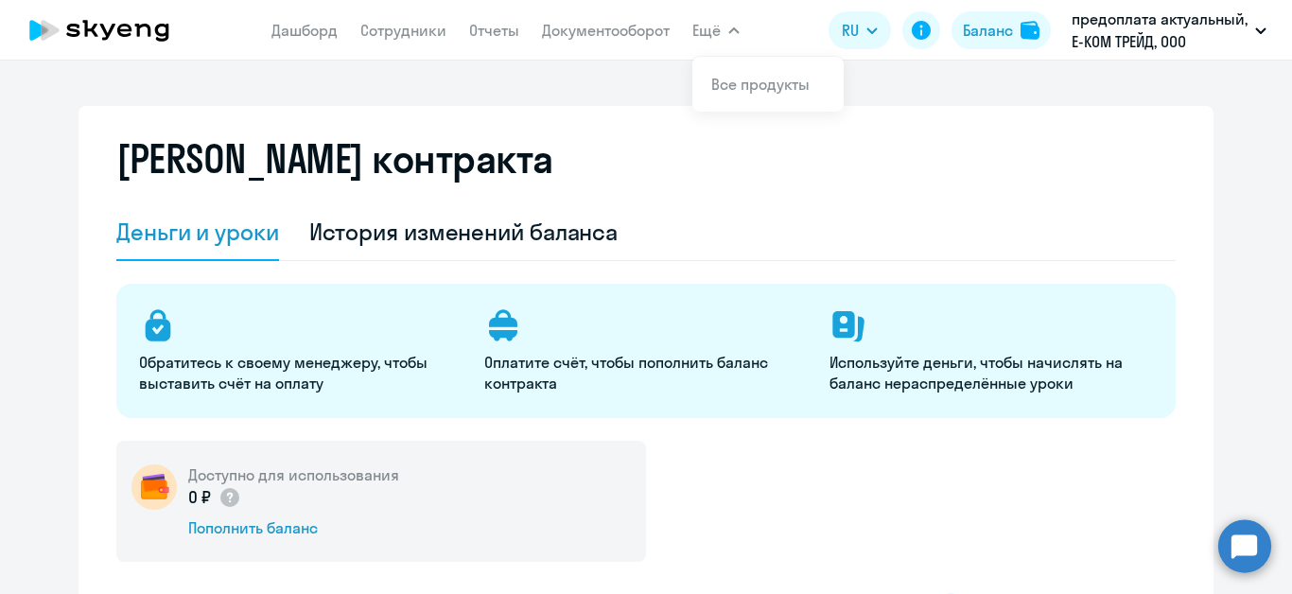
click at [83, 33] on icon at bounding box center [99, 30] width 167 height 47
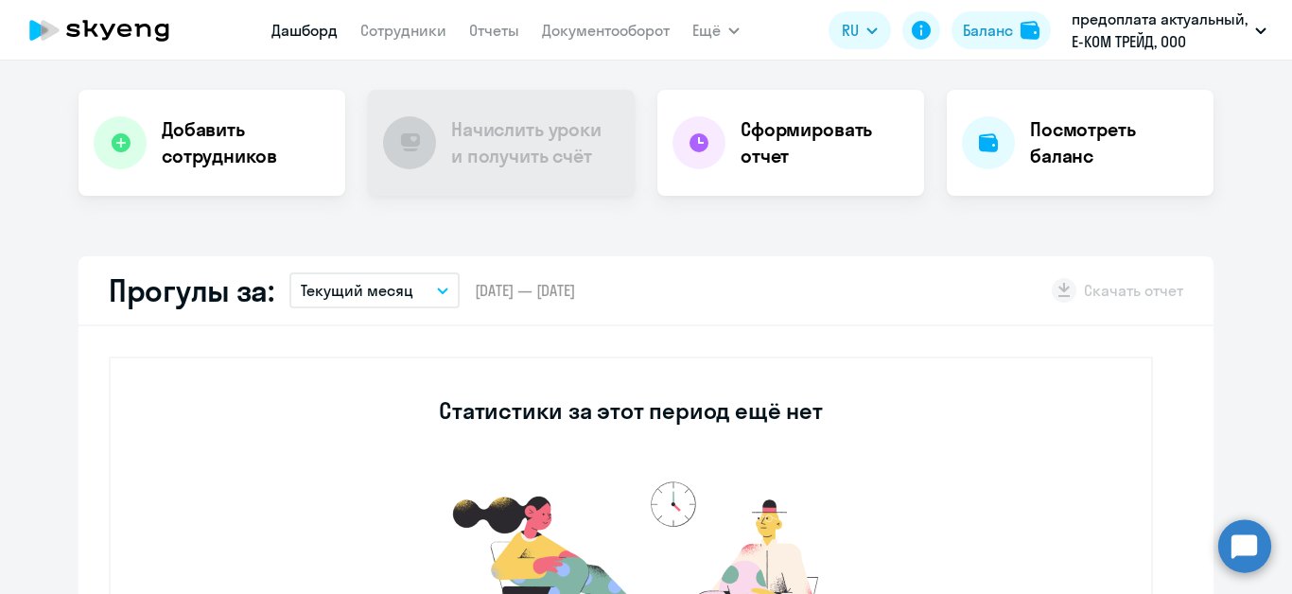
scroll to position [378, 0]
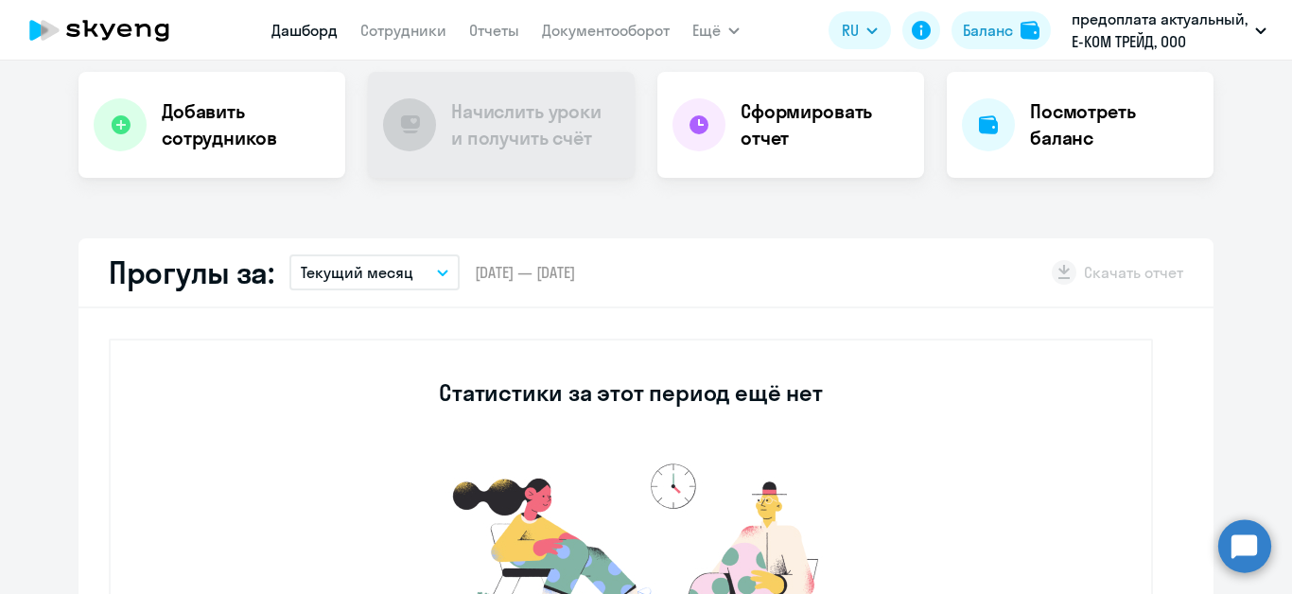
click at [1232, 541] on circle at bounding box center [1245, 545] width 53 height 53
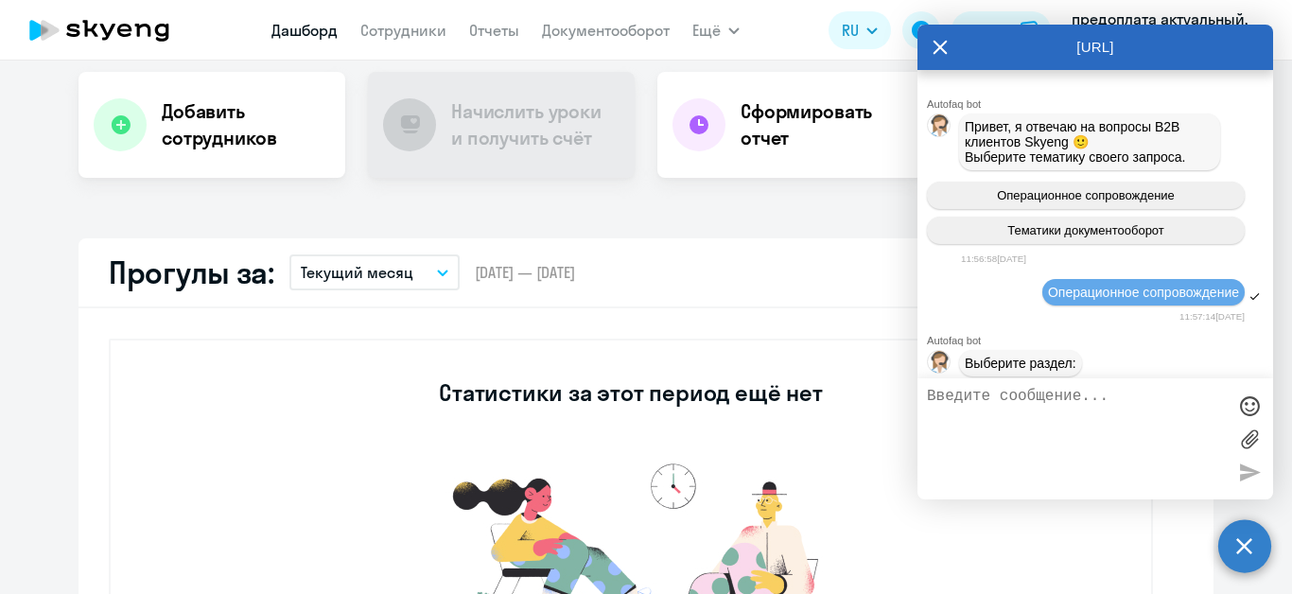
scroll to position [1195, 0]
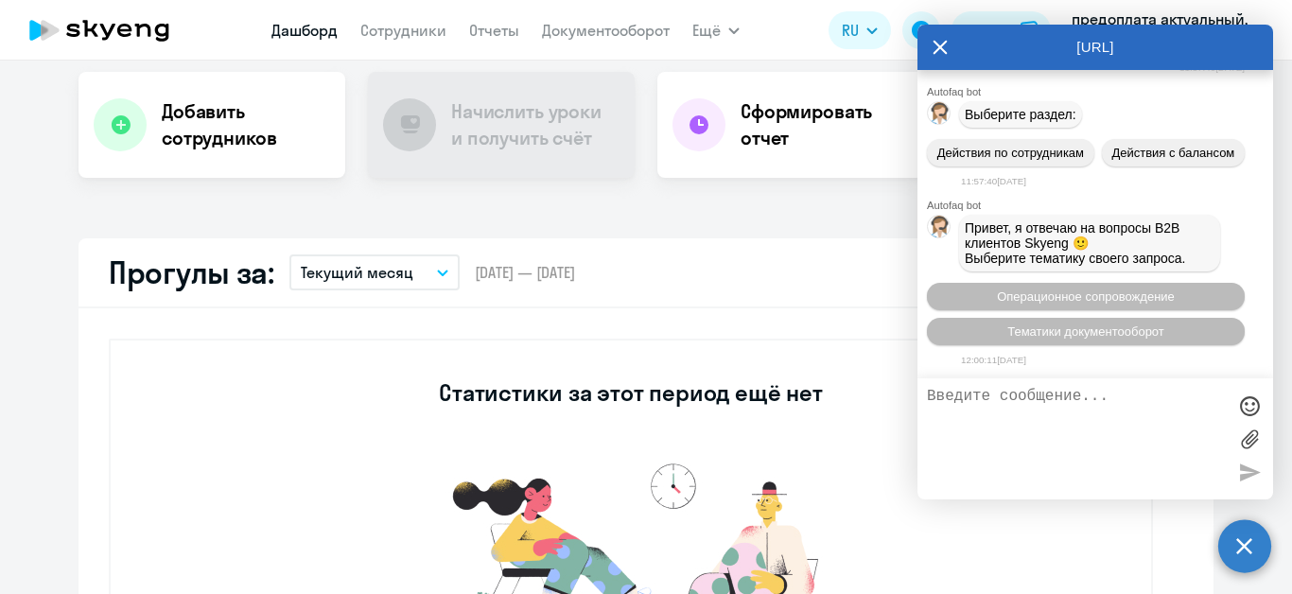
click at [1041, 415] on textarea at bounding box center [1076, 439] width 299 height 102
click at [939, 410] on textarea at bounding box center [1076, 439] width 299 height 102
type textarea "Б"
type textarea "Возврвт денежных средств"
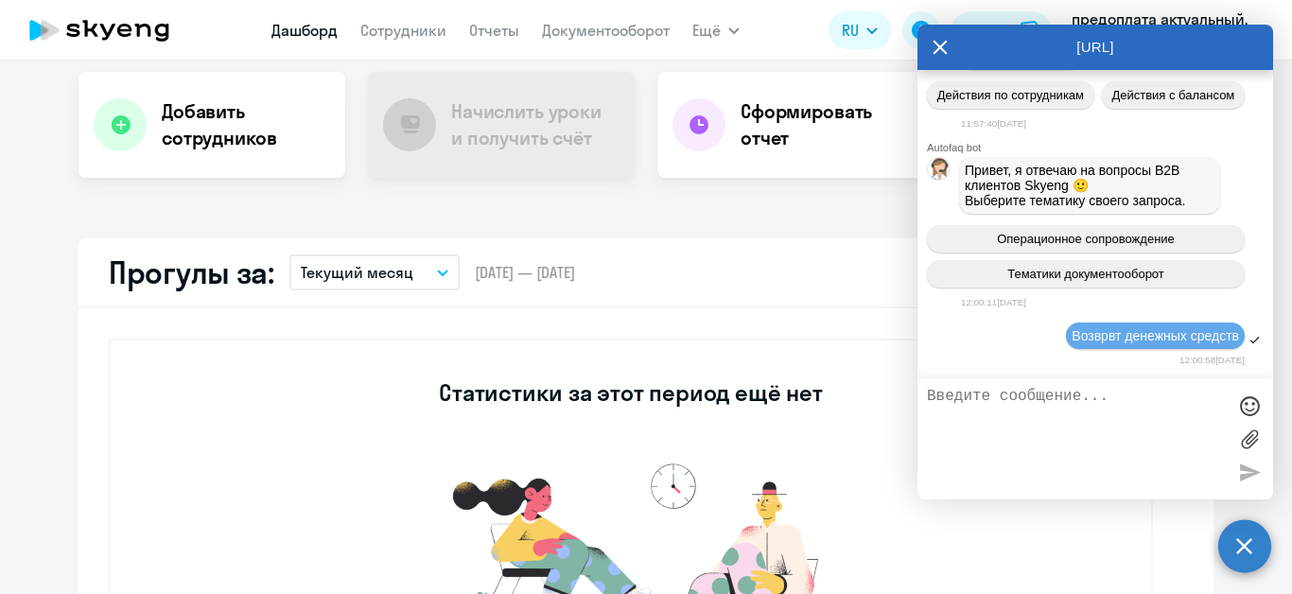
click at [947, 400] on textarea at bounding box center [1076, 439] width 299 height 102
click at [937, 47] on icon at bounding box center [940, 47] width 15 height 45
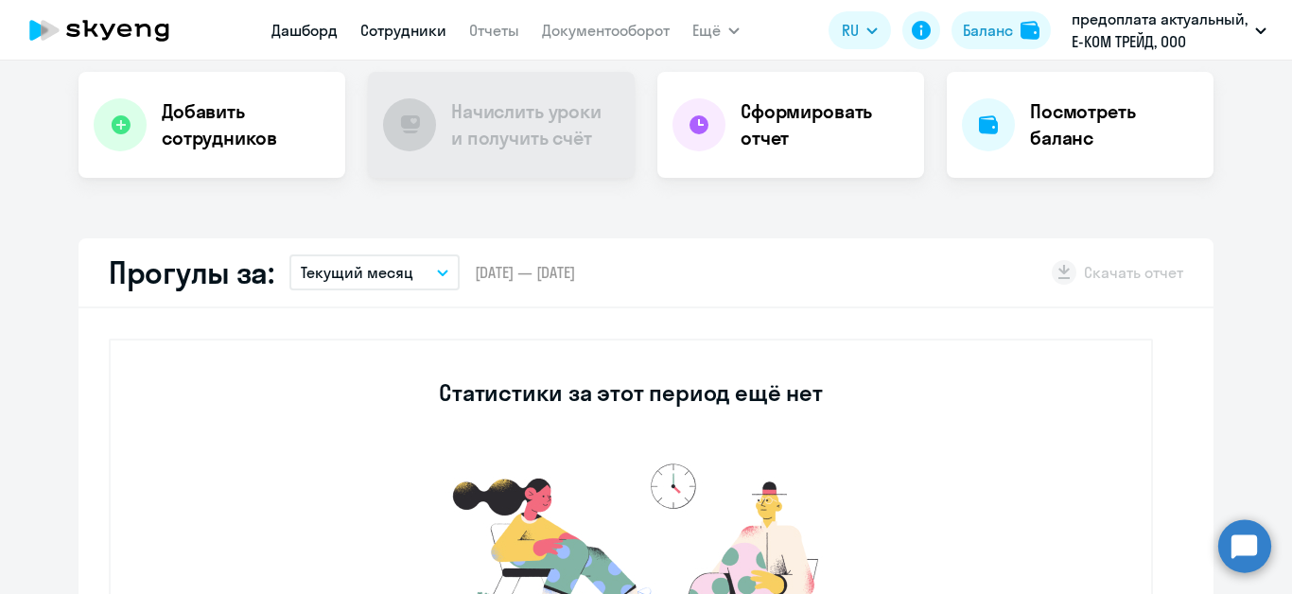
click at [395, 25] on link "Сотрудники" at bounding box center [403, 30] width 86 height 19
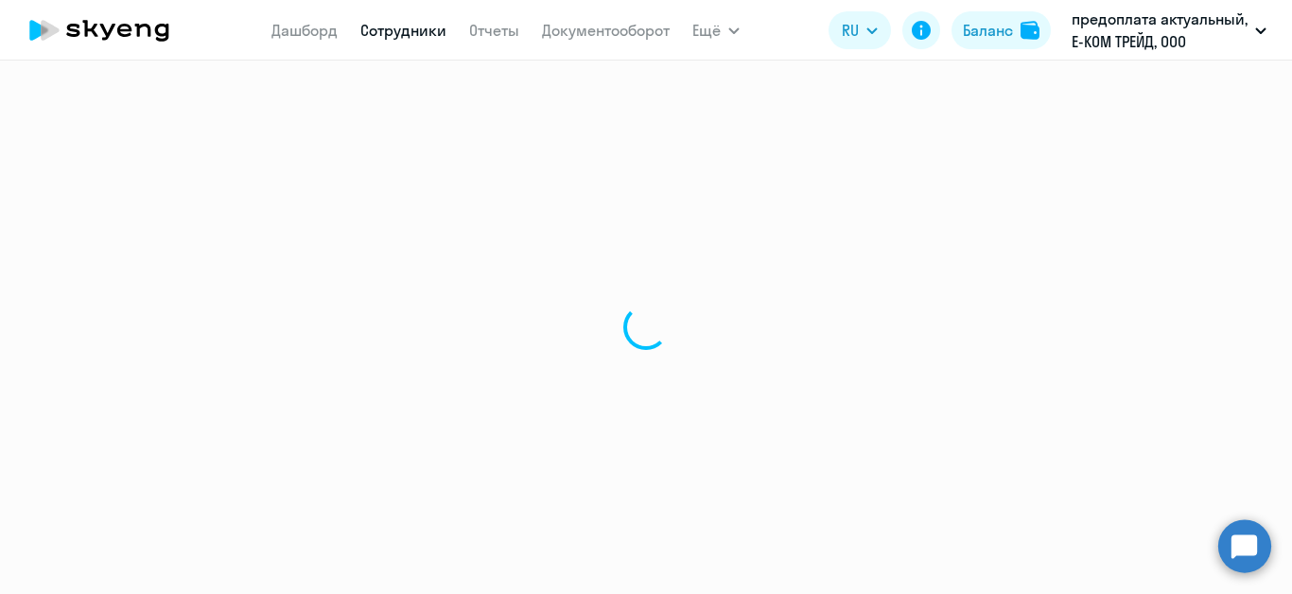
select select "30"
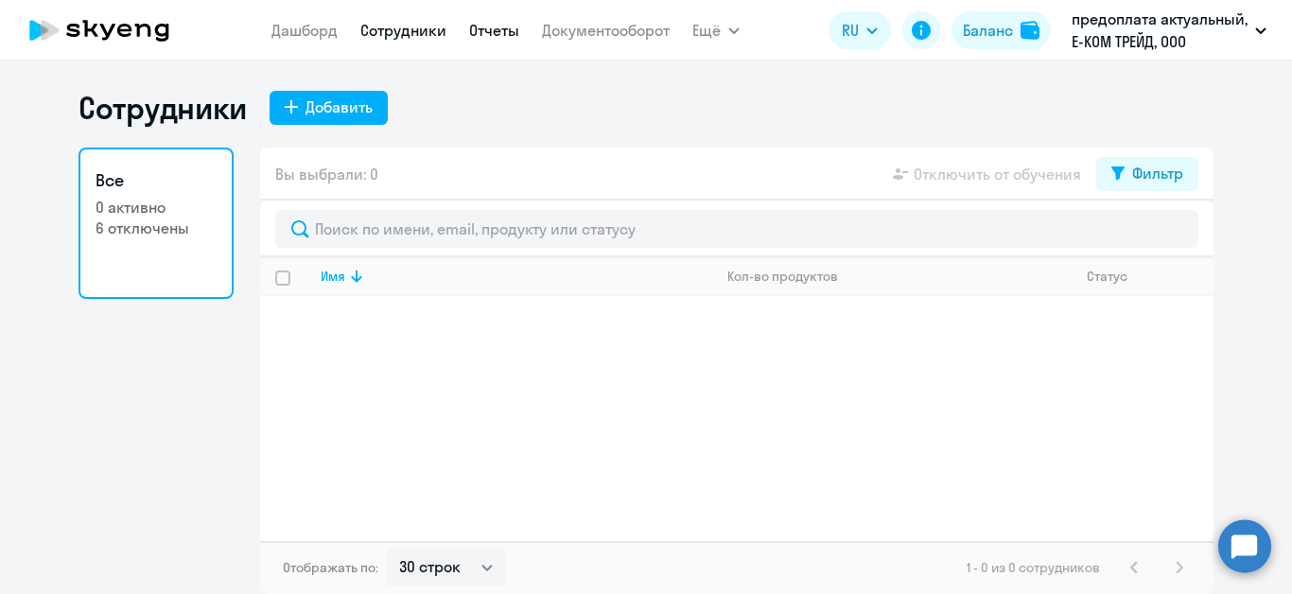
click at [501, 26] on link "Отчеты" at bounding box center [494, 30] width 50 height 19
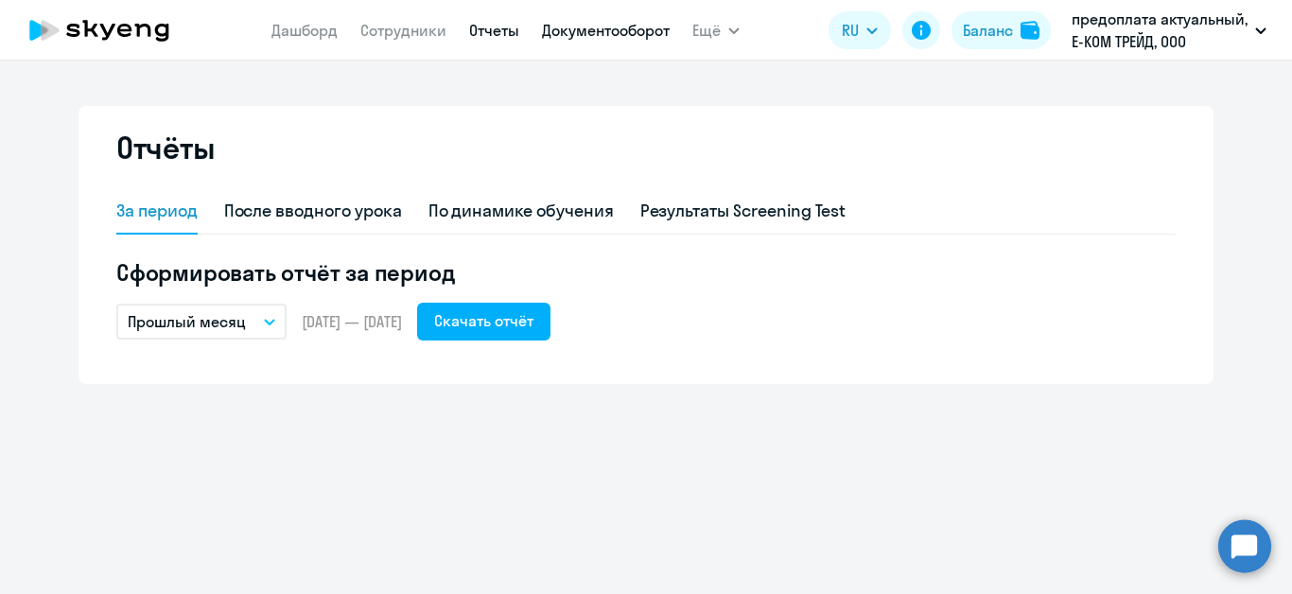
click at [625, 24] on link "Документооборот" at bounding box center [606, 30] width 128 height 19
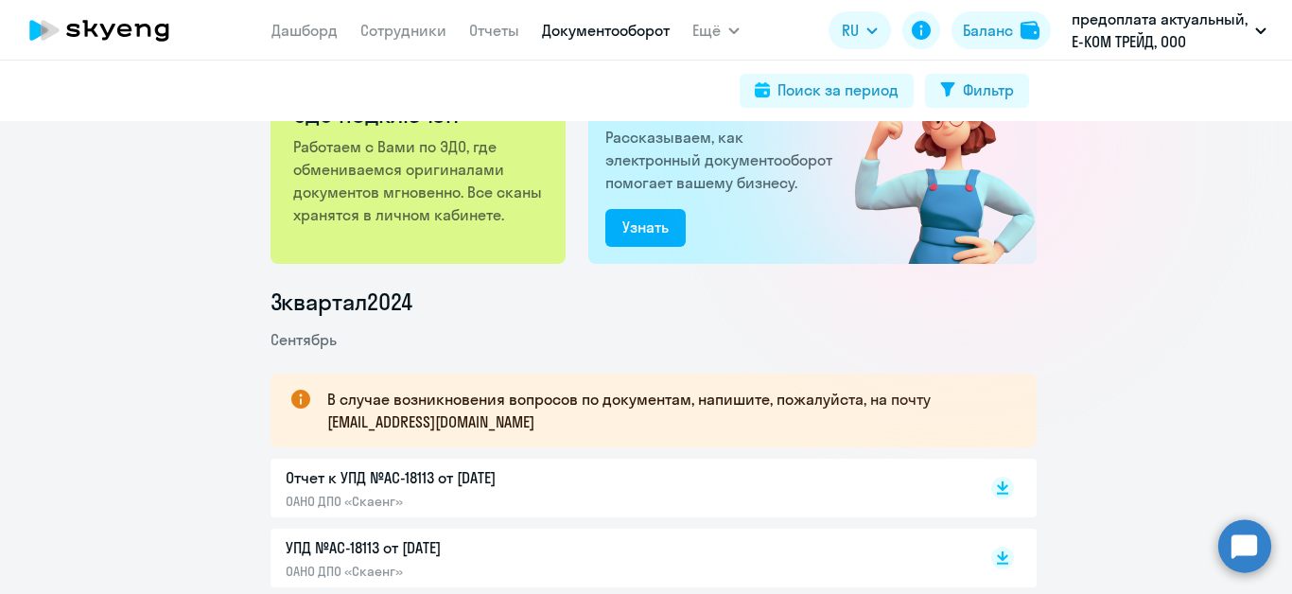
scroll to position [189, 0]
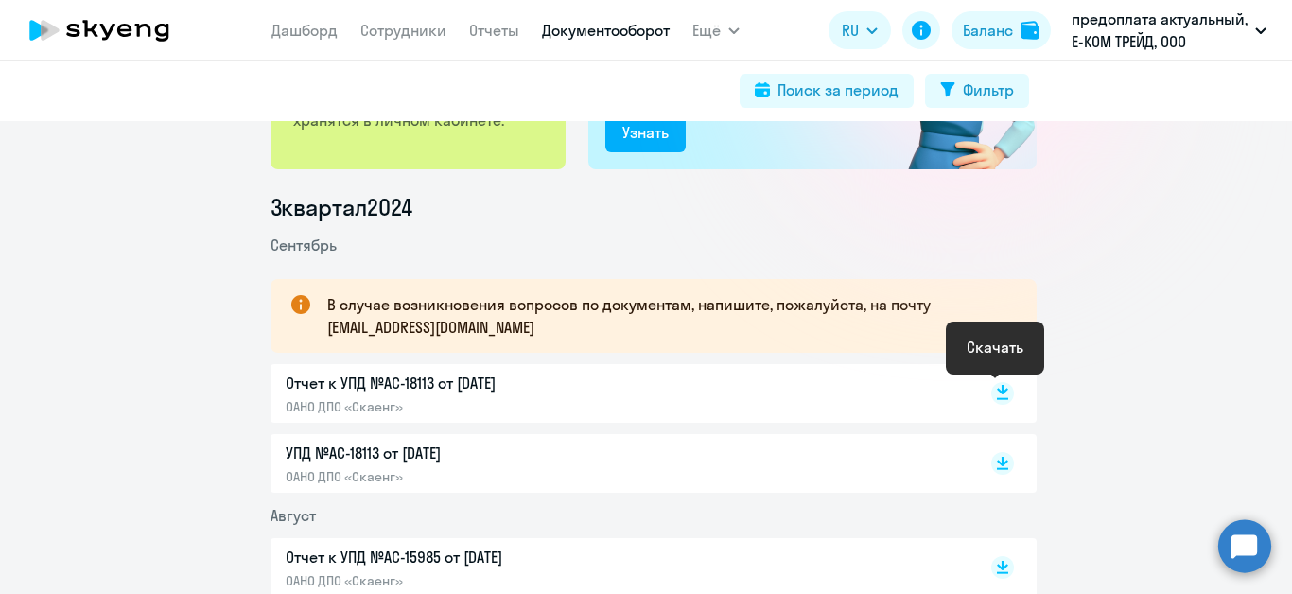
click at [1003, 396] on rect at bounding box center [1002, 393] width 23 height 23
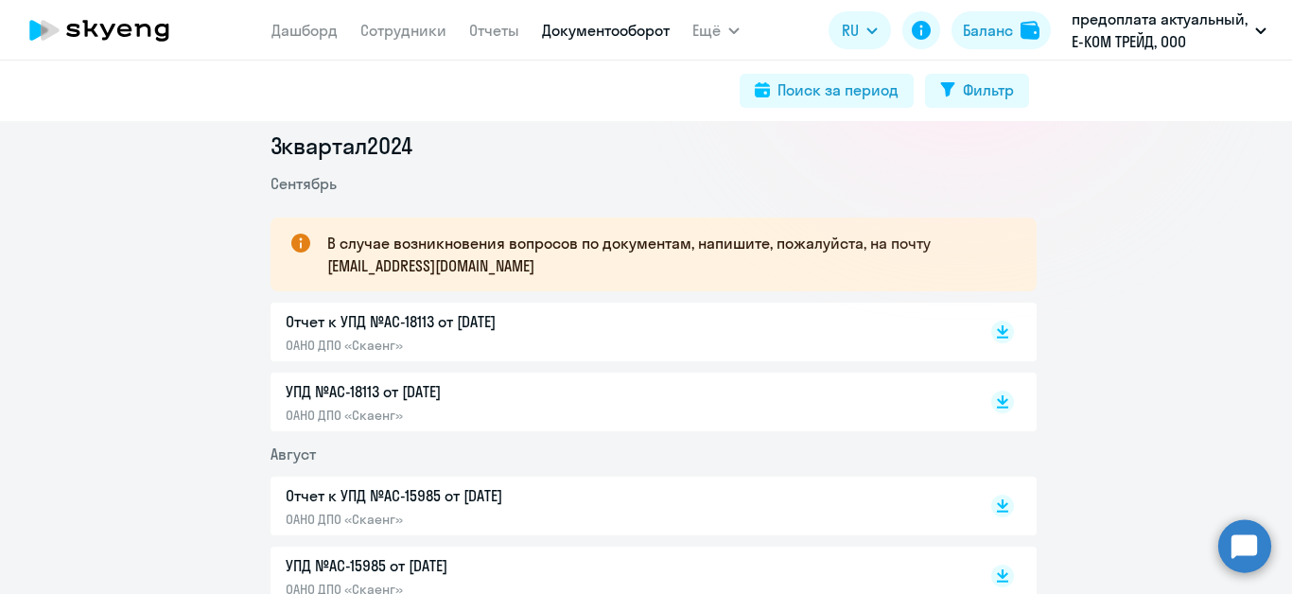
scroll to position [284, 0]
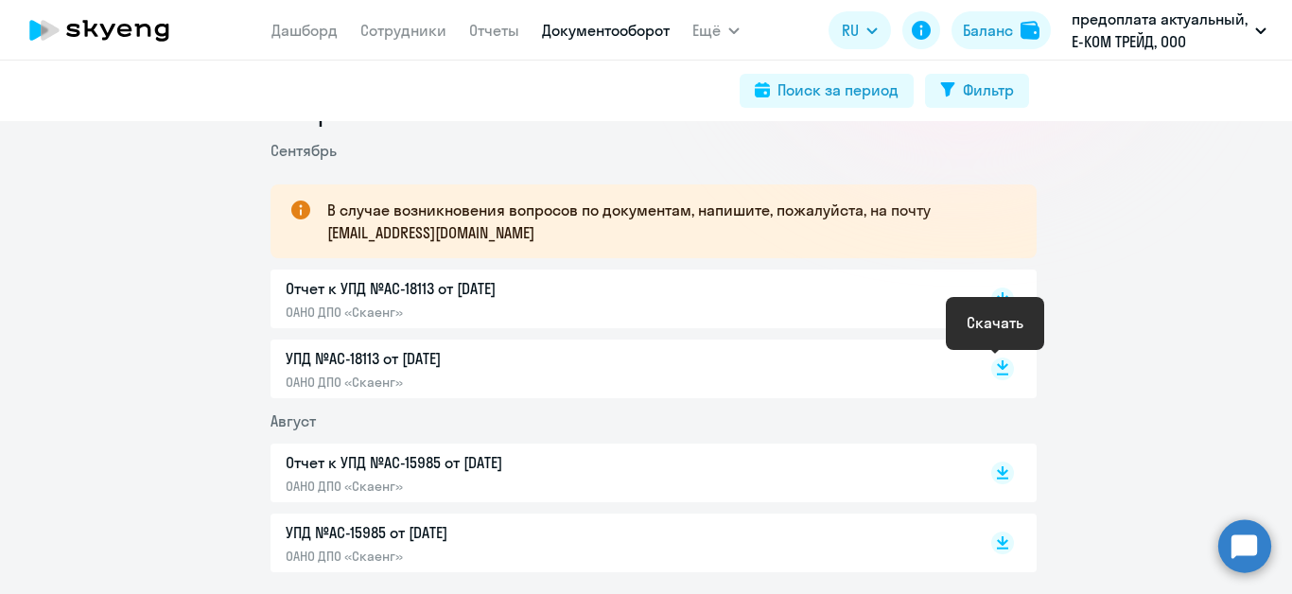
click at [996, 377] on rect at bounding box center [1002, 369] width 23 height 23
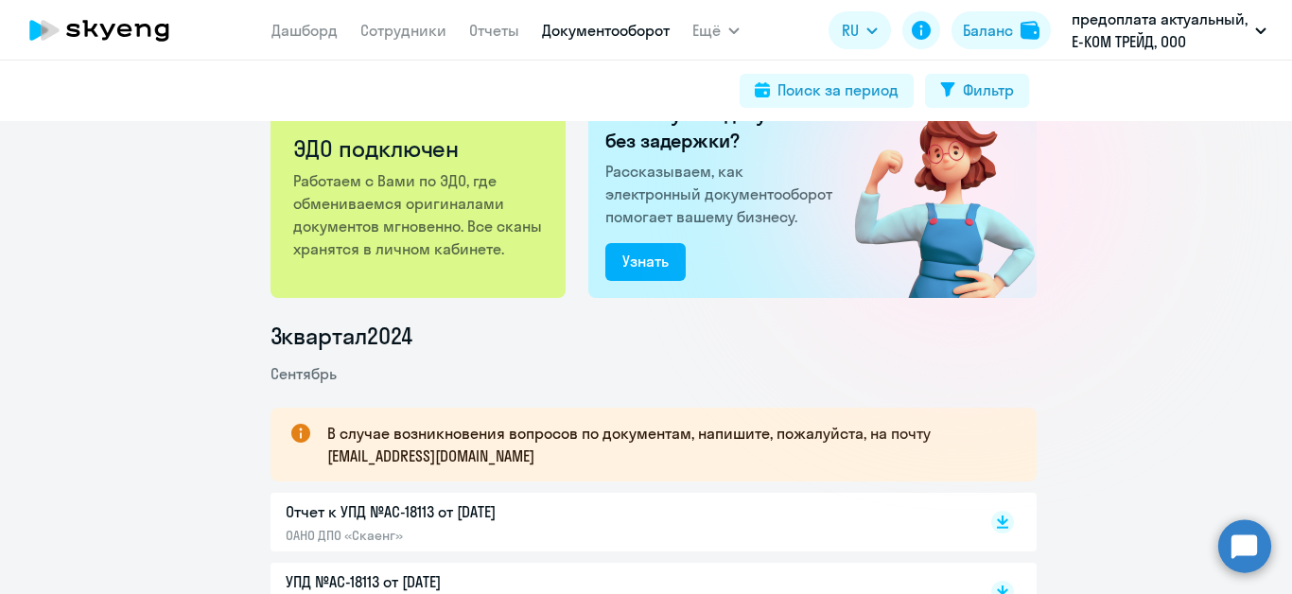
scroll to position [0, 0]
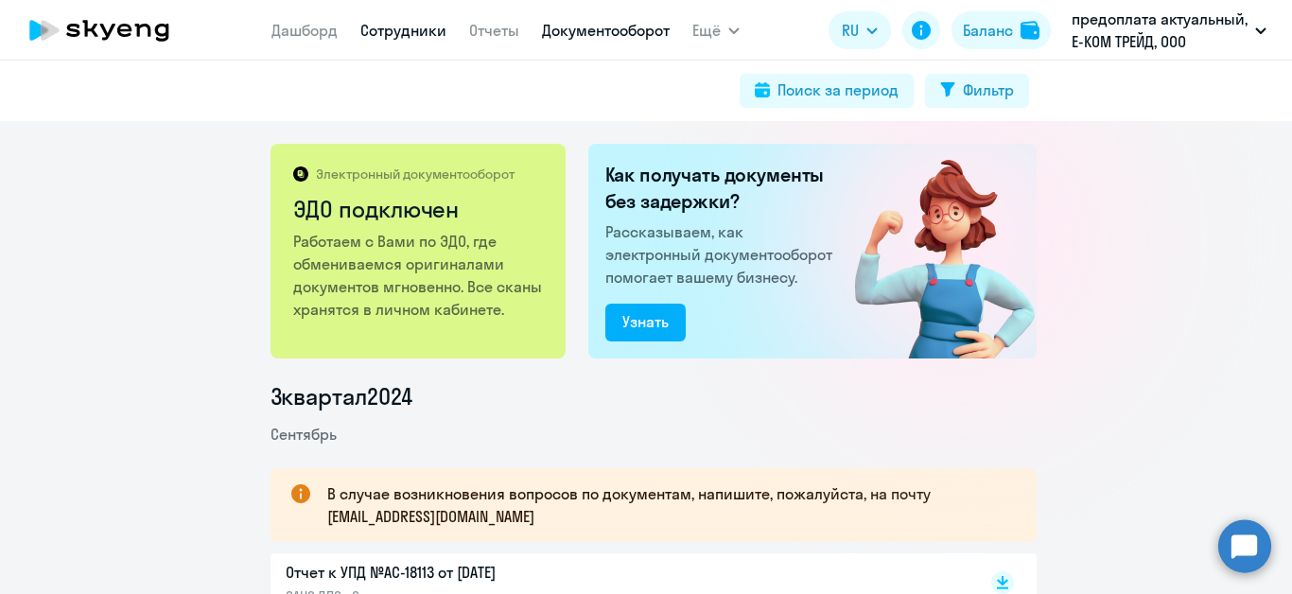
click at [422, 26] on link "Сотрудники" at bounding box center [403, 30] width 86 height 19
select select "30"
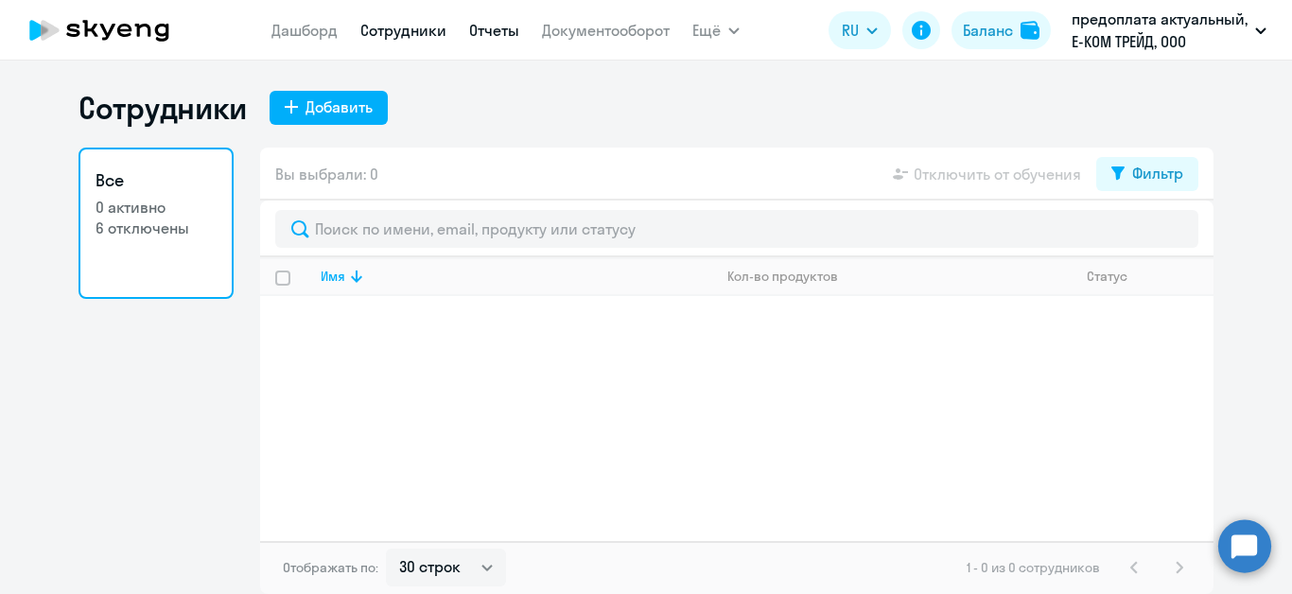
click at [500, 35] on link "Отчеты" at bounding box center [494, 30] width 50 height 19
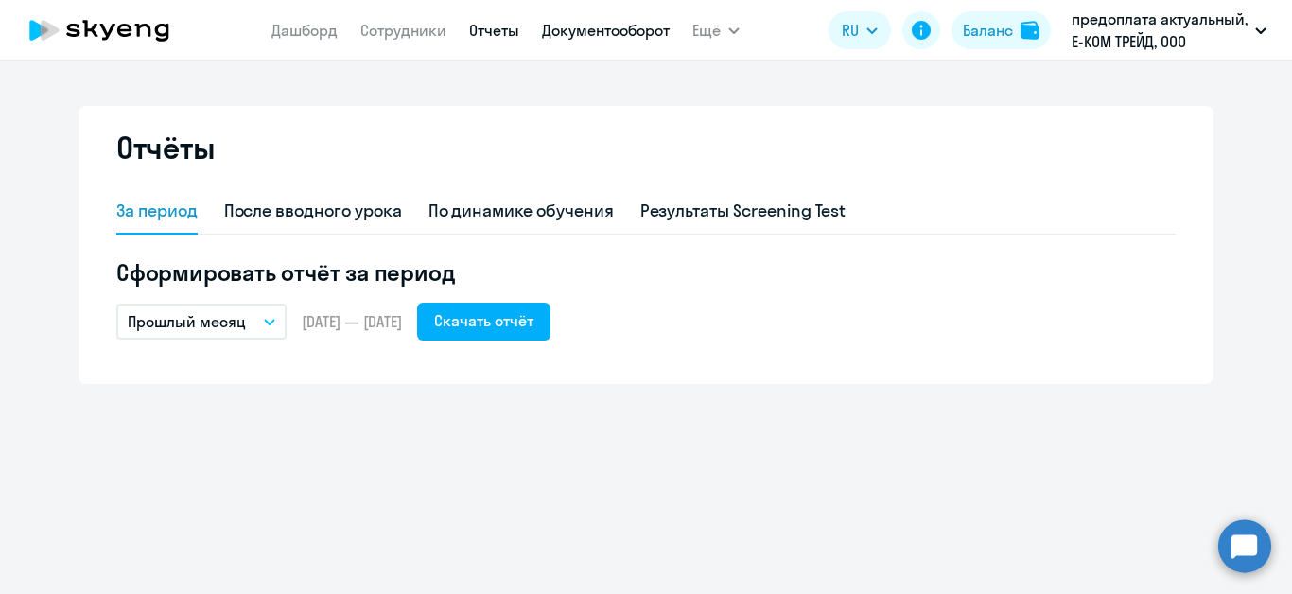
click at [574, 34] on link "Документооборот" at bounding box center [606, 30] width 128 height 19
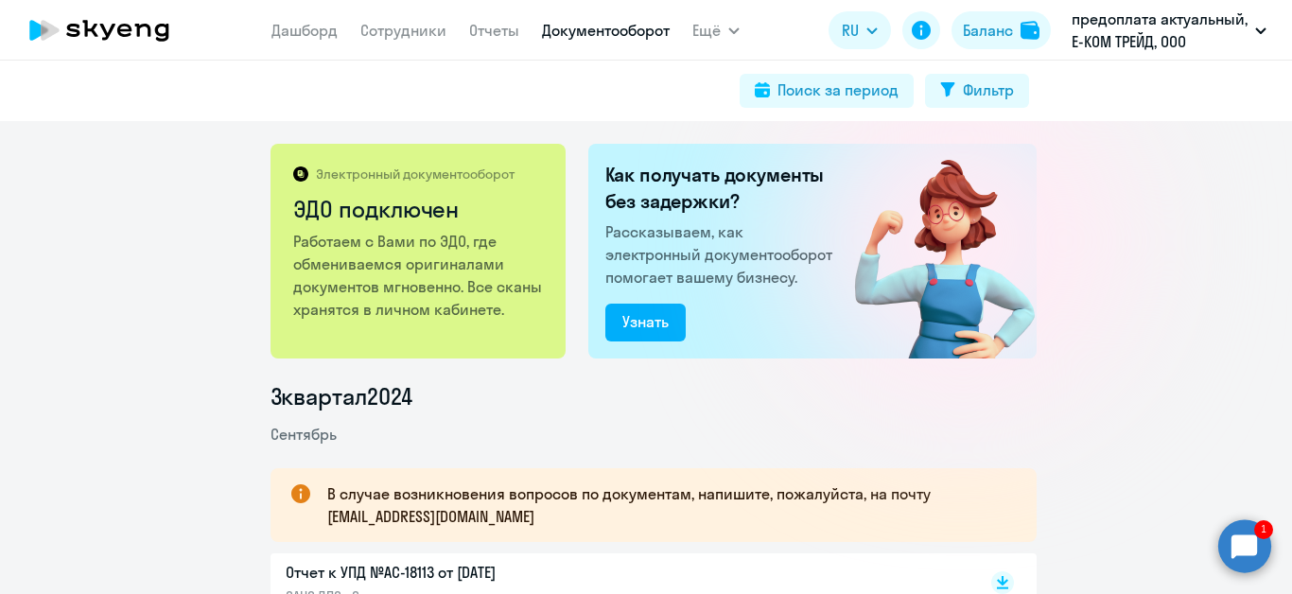
click at [125, 34] on icon at bounding box center [99, 30] width 167 height 47
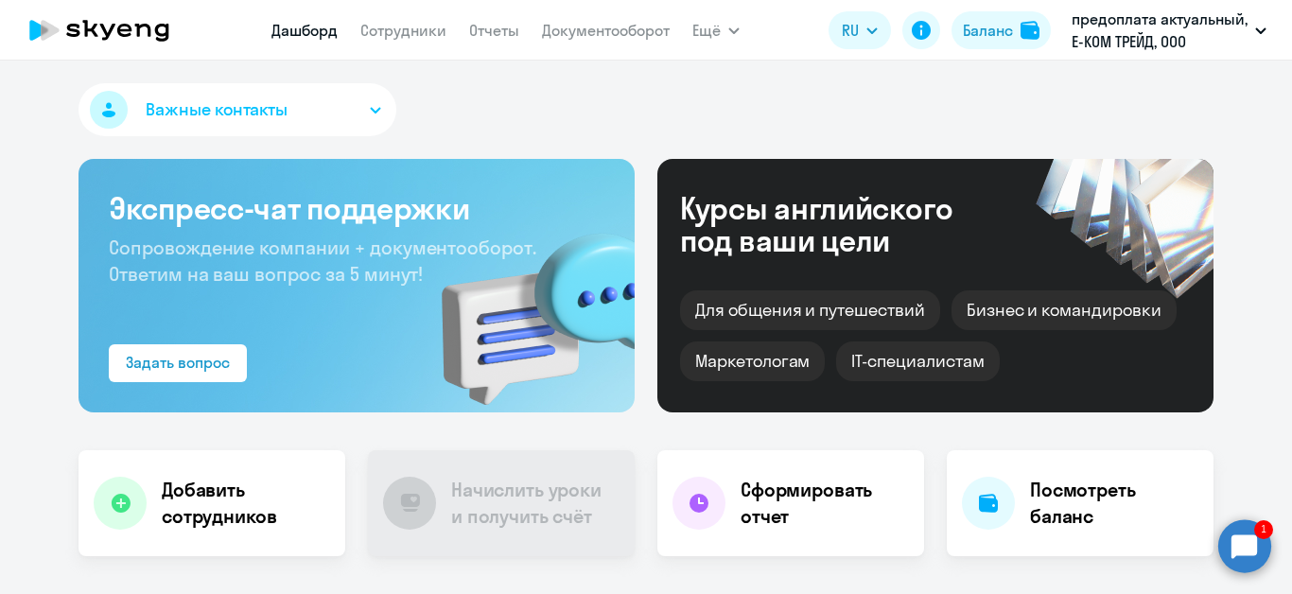
click at [1237, 553] on circle at bounding box center [1245, 545] width 53 height 53
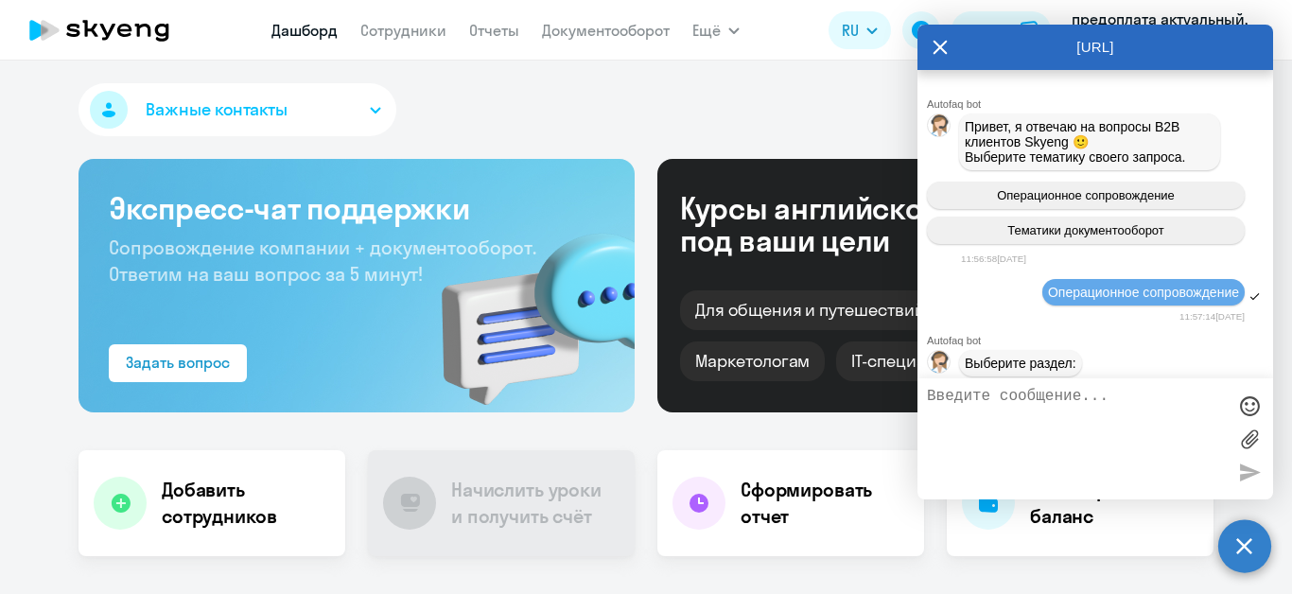
scroll to position [1430, 0]
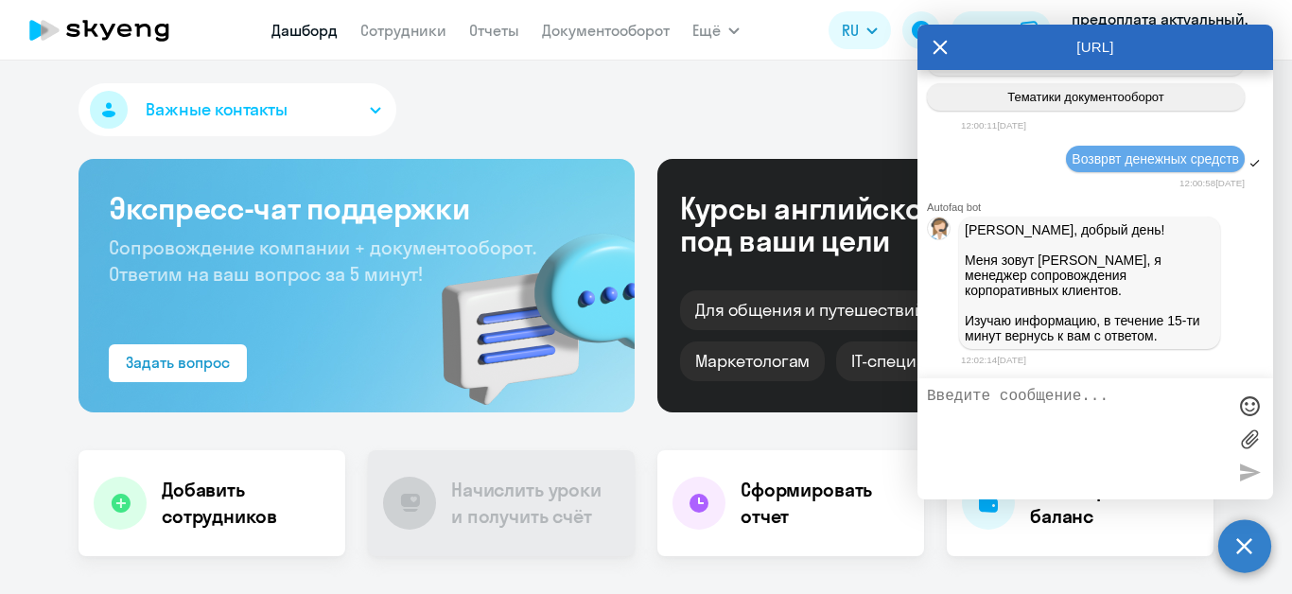
click at [1037, 423] on textarea at bounding box center [1076, 439] width 299 height 102
click at [1037, 421] on textarea at bounding box center [1076, 439] width 299 height 102
click at [1096, 421] on textarea at bounding box center [1076, 439] width 299 height 102
click at [1101, 405] on textarea at bounding box center [1076, 439] width 299 height 102
type textarea "н"
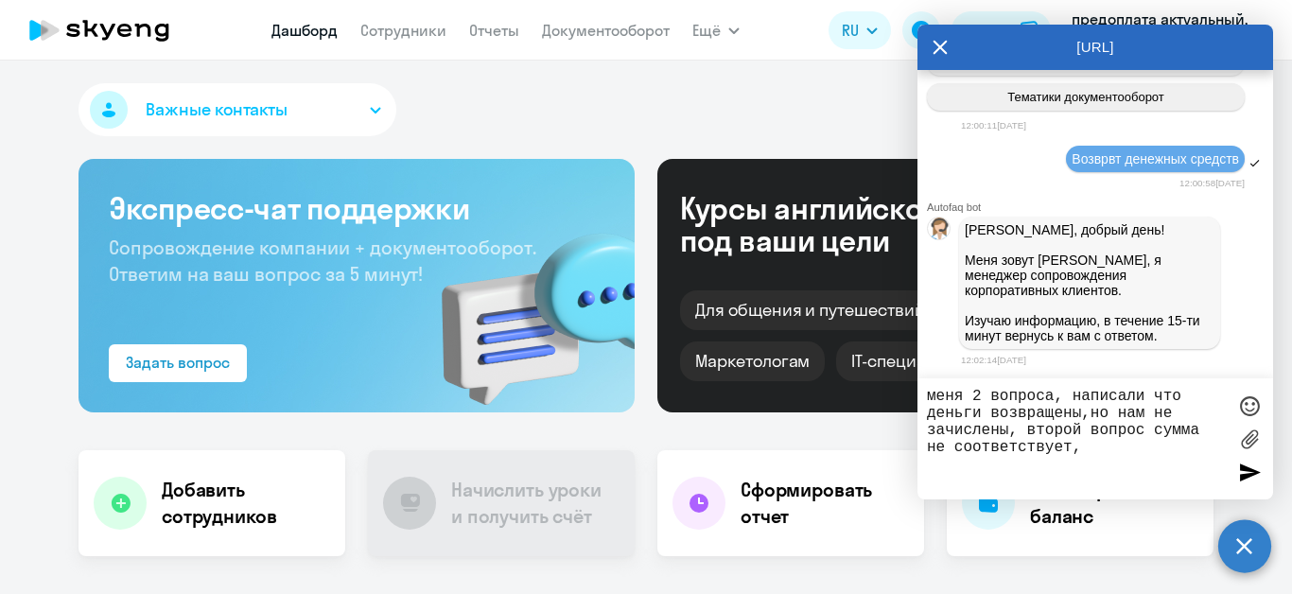
type textarea "меня 2 вопроса, написали что деньги возвращены,но нам не зачислены, второй вопр…"
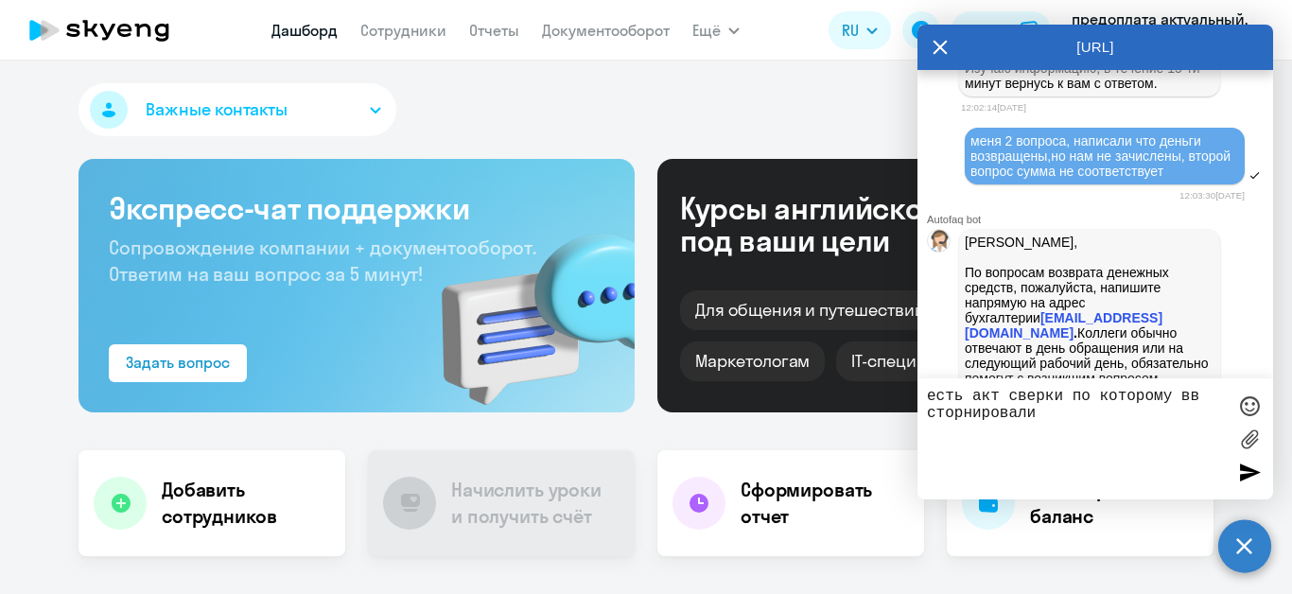
scroll to position [1780, 0]
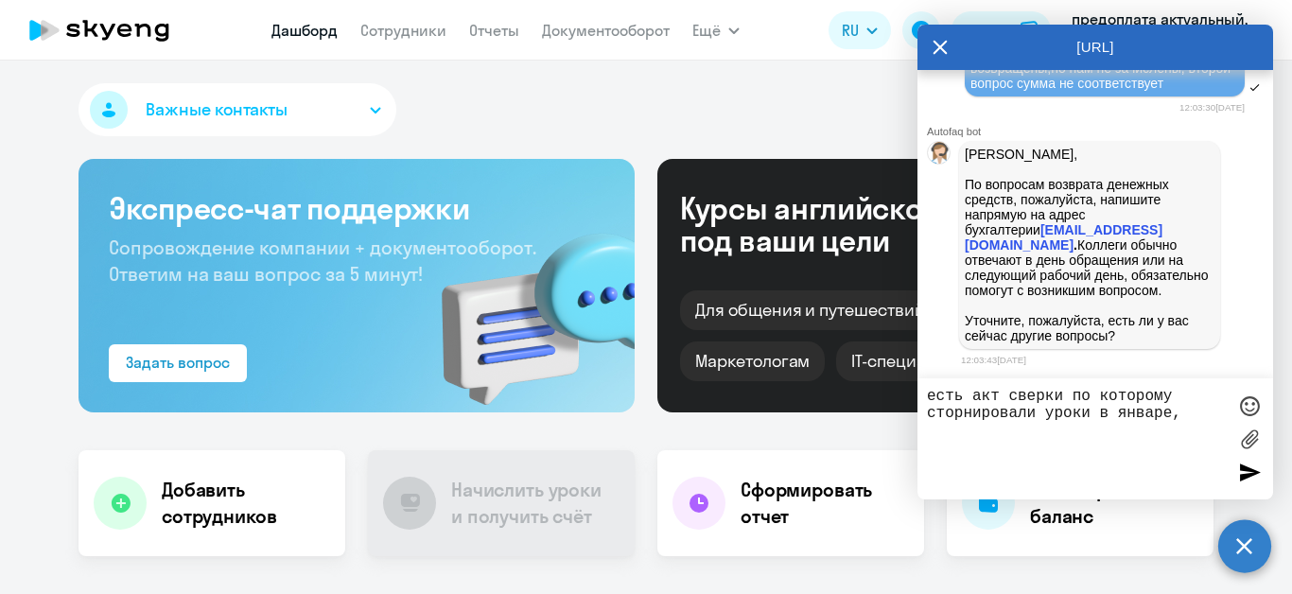
type textarea "есть акт сверки по которому сторнировали уроки в январе,"
click at [937, 44] on icon at bounding box center [941, 47] width 14 height 14
